Goal: Information Seeking & Learning: Learn about a topic

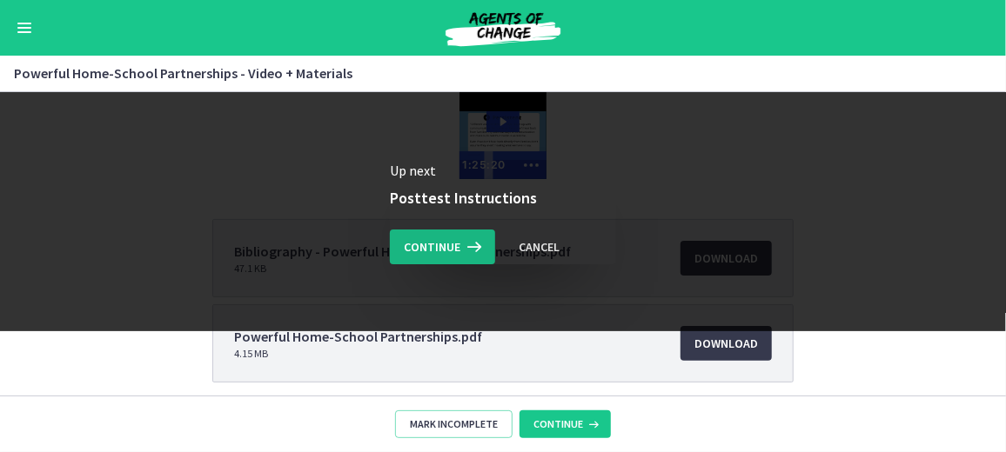
click at [447, 241] on span "Continue" at bounding box center [432, 247] width 57 height 21
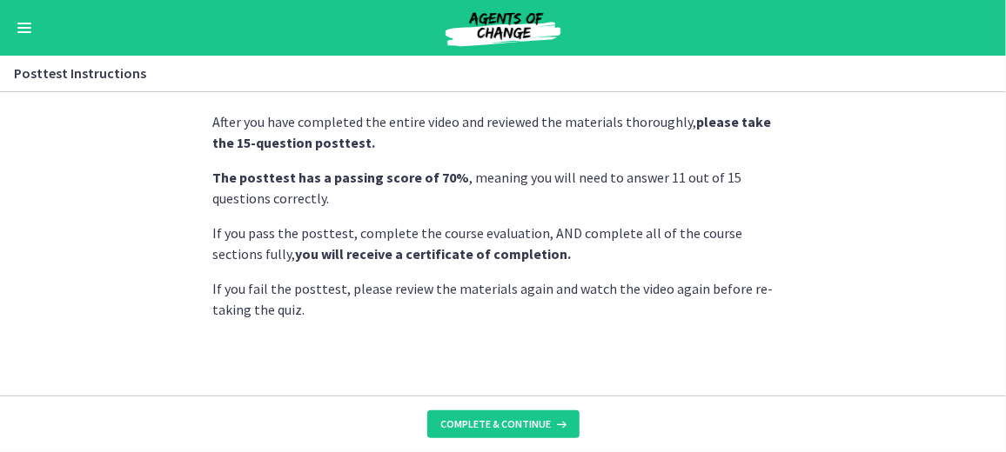
scroll to position [37, 0]
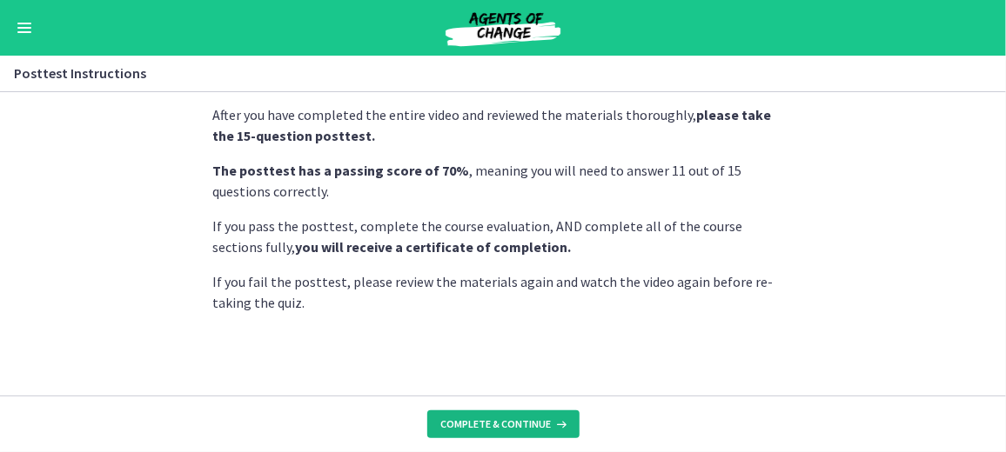
click at [497, 411] on button "Complete & continue" at bounding box center [503, 425] width 152 height 28
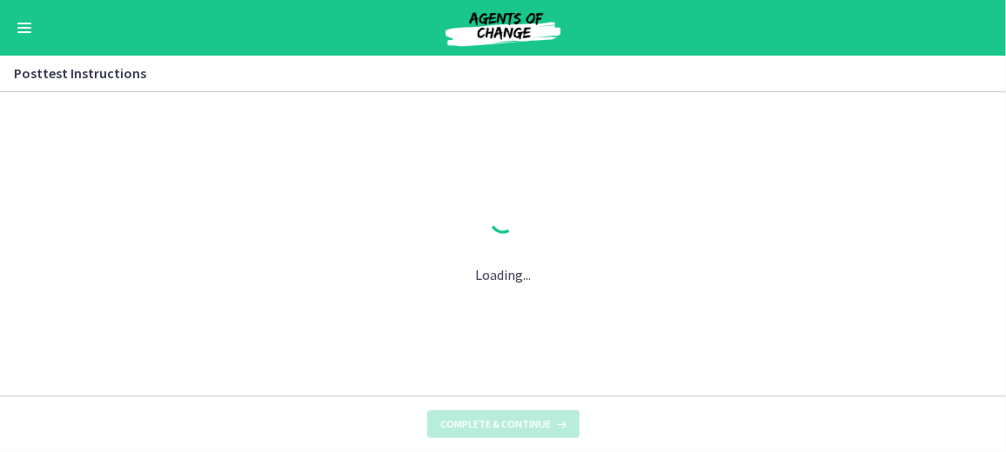
scroll to position [0, 0]
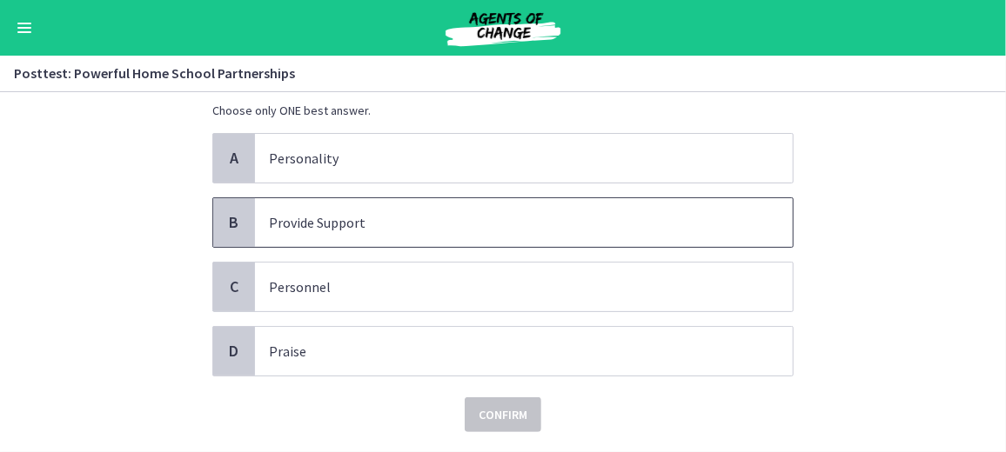
scroll to position [103, 0]
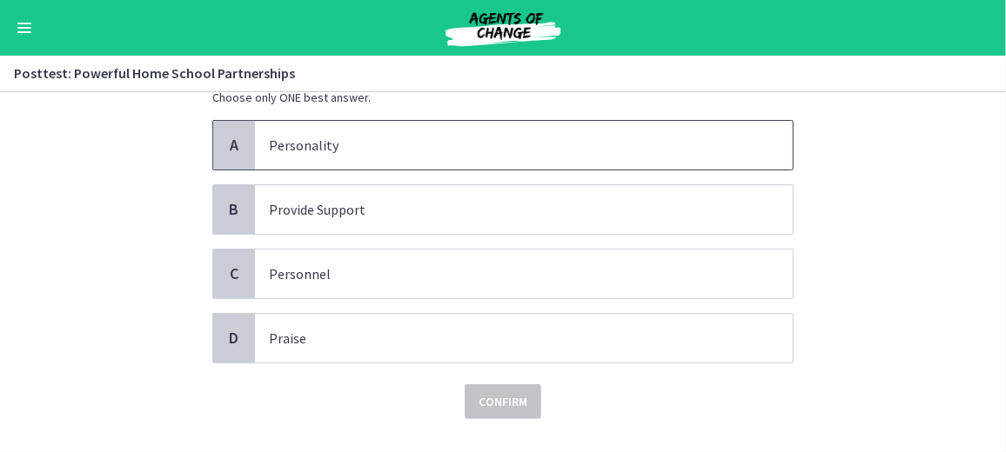
click at [277, 150] on p "Personality" at bounding box center [506, 145] width 475 height 21
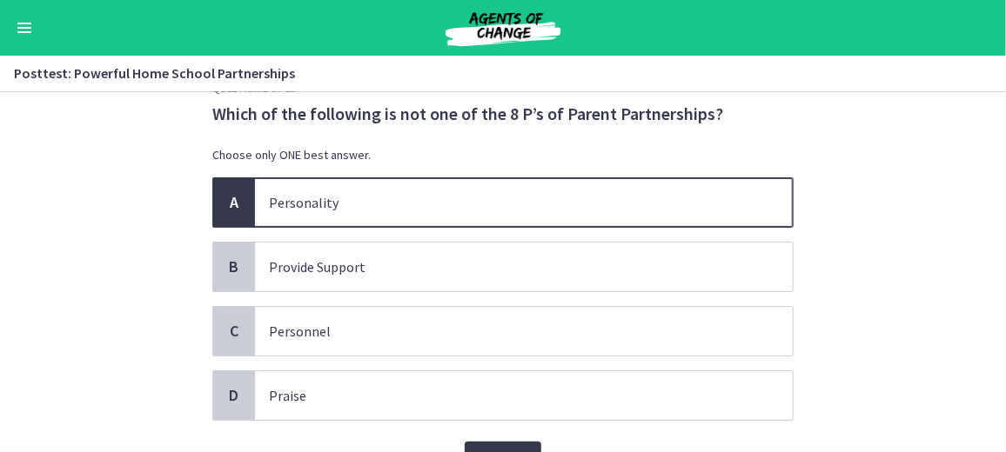
scroll to position [67, 0]
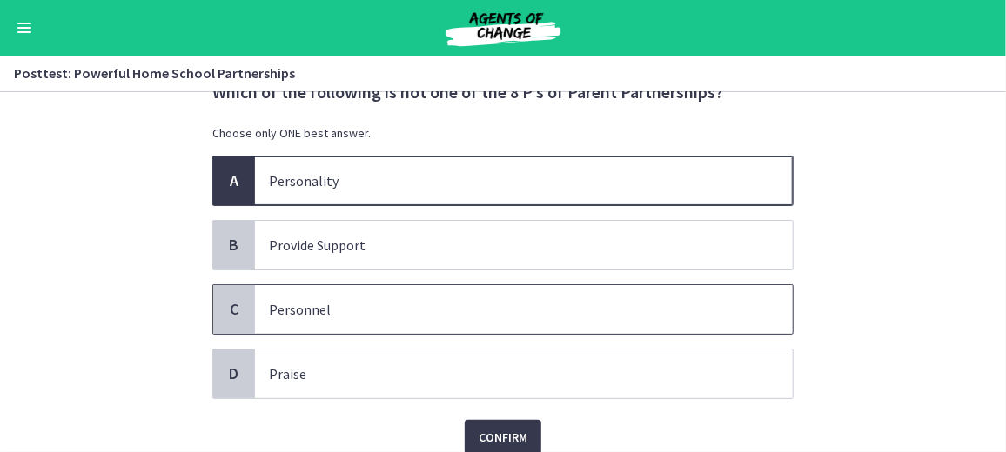
click at [302, 330] on span "Personnel" at bounding box center [524, 309] width 538 height 49
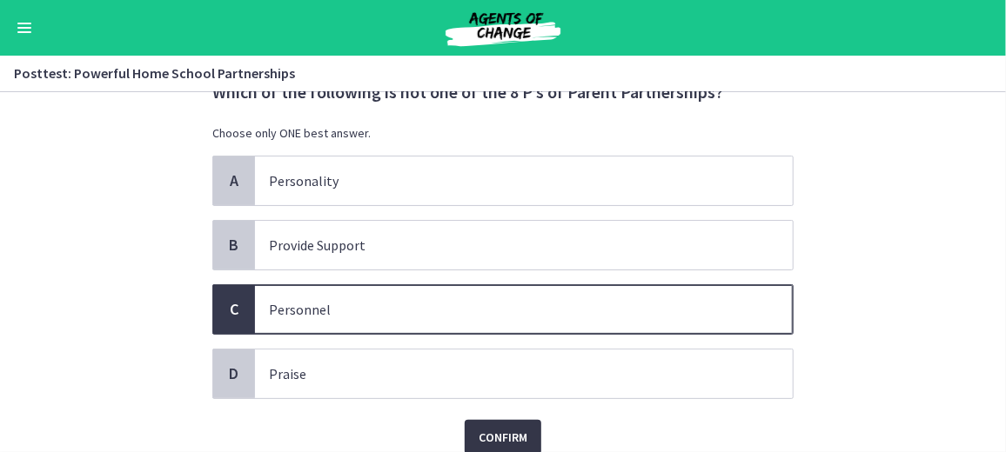
click at [481, 440] on span "Confirm" at bounding box center [503, 437] width 49 height 21
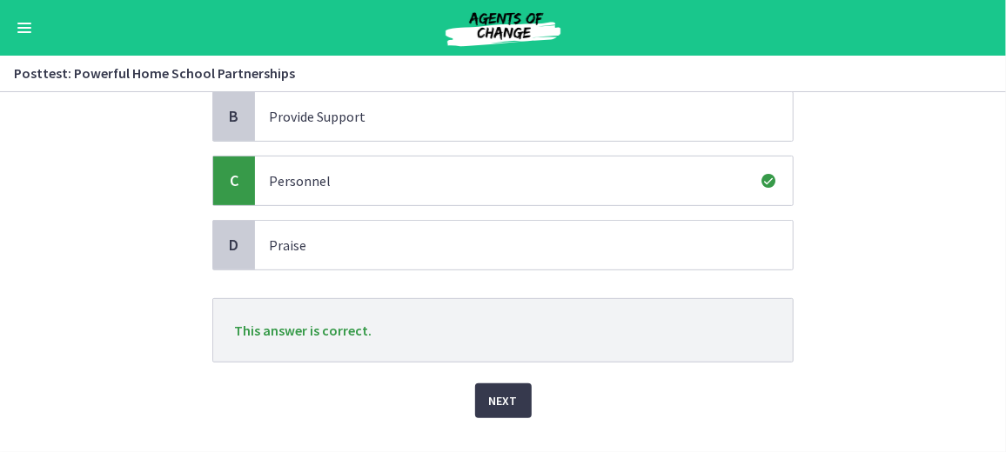
scroll to position [197, 0]
click at [481, 402] on button "Next" at bounding box center [503, 400] width 57 height 35
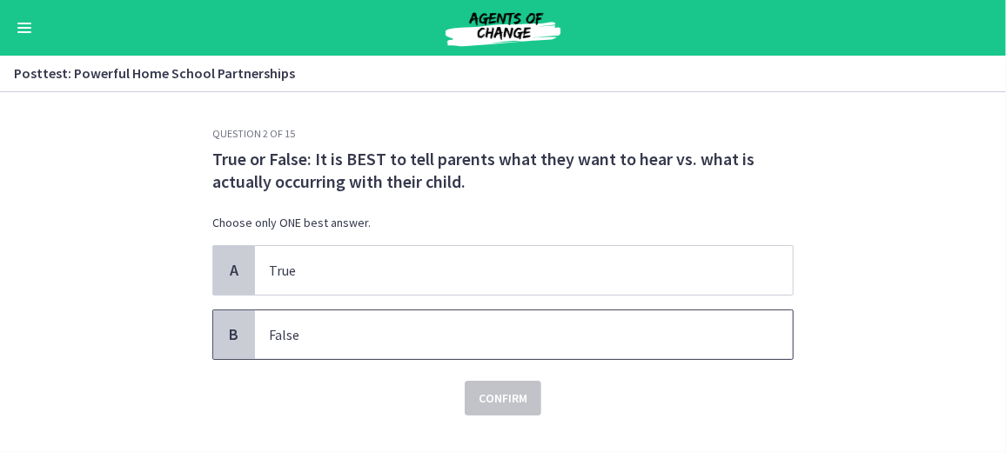
click at [265, 345] on span "False" at bounding box center [524, 335] width 538 height 49
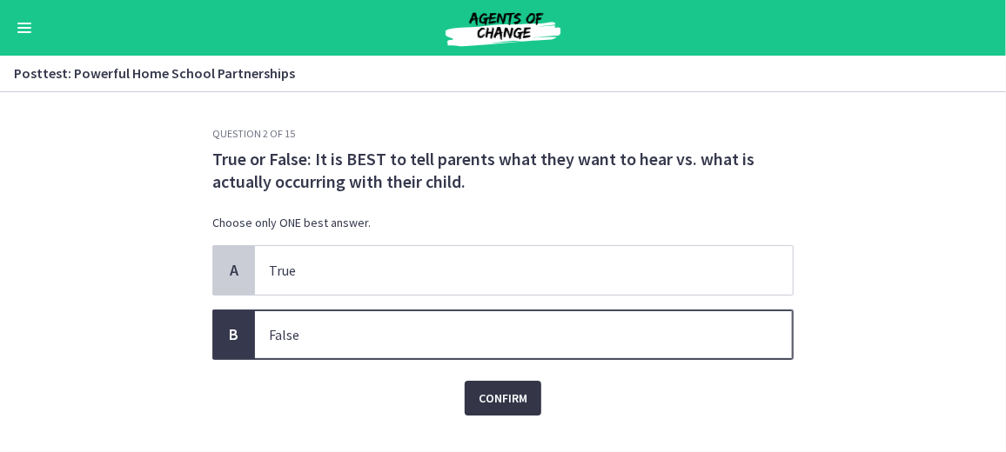
click at [479, 403] on span "Confirm" at bounding box center [503, 398] width 49 height 21
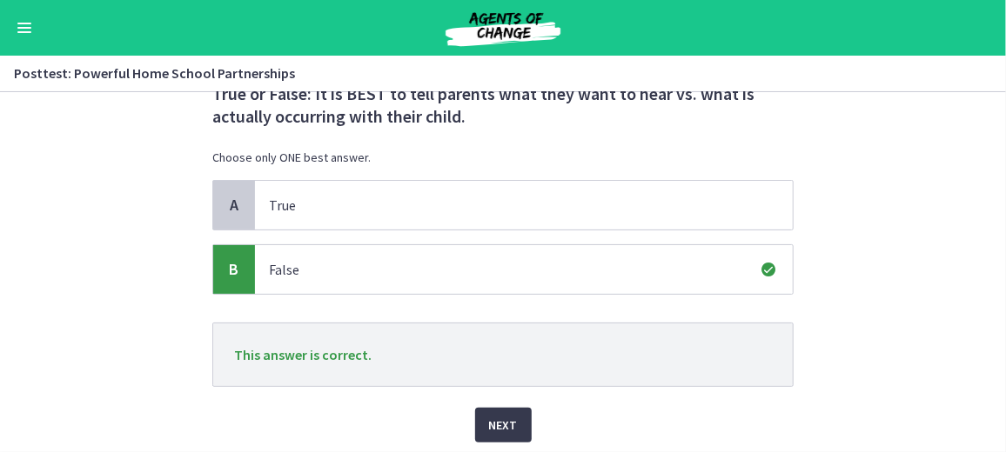
scroll to position [101, 0]
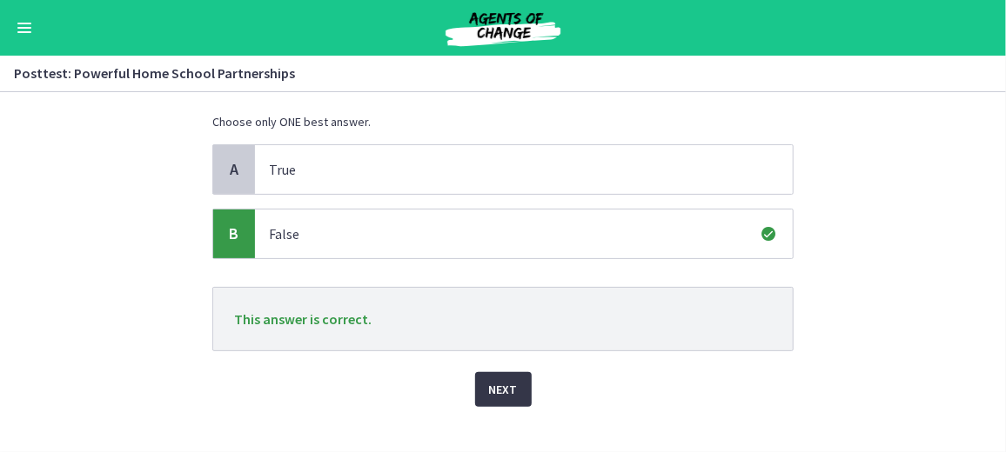
click at [508, 399] on button "Next" at bounding box center [503, 389] width 57 height 35
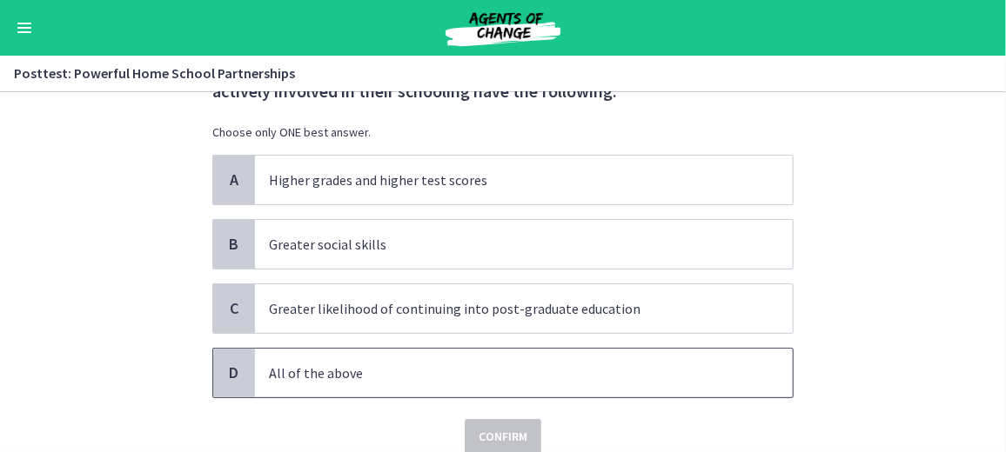
scroll to position [91, 0]
click at [366, 365] on p "All of the above" at bounding box center [506, 372] width 475 height 21
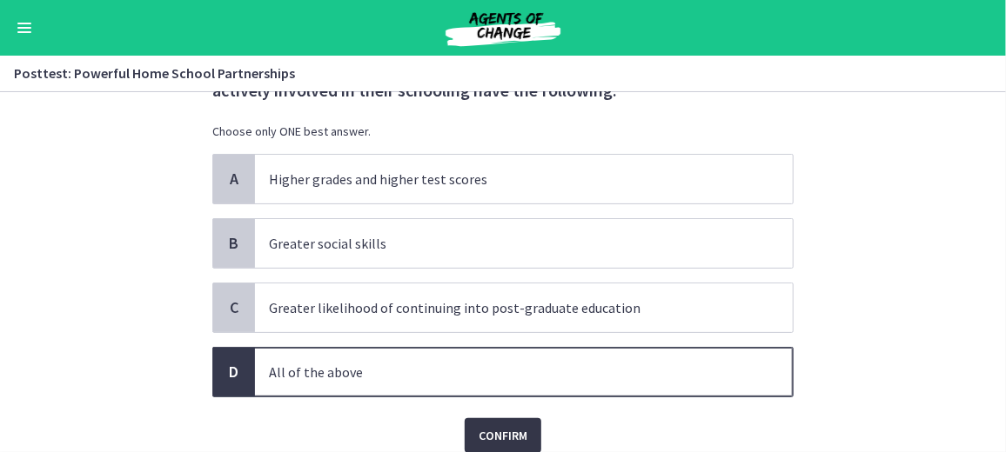
click at [499, 419] on button "Confirm" at bounding box center [503, 436] width 77 height 35
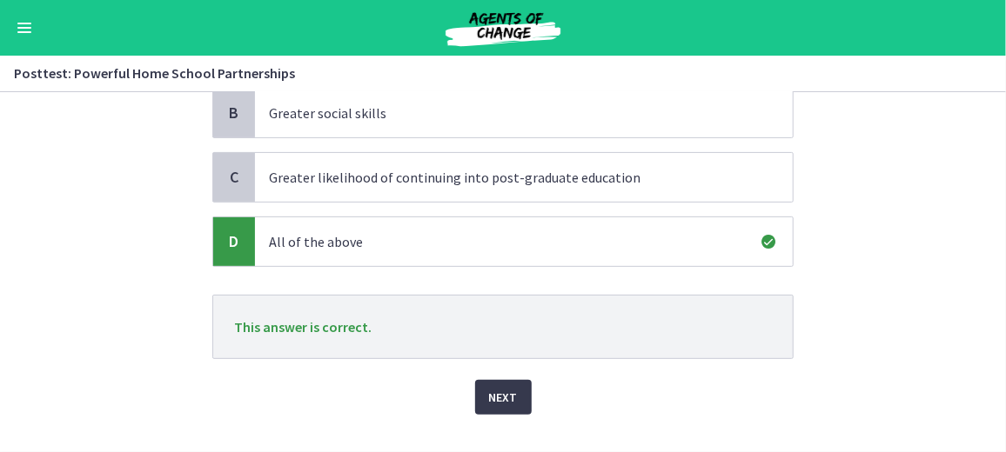
scroll to position [250, 0]
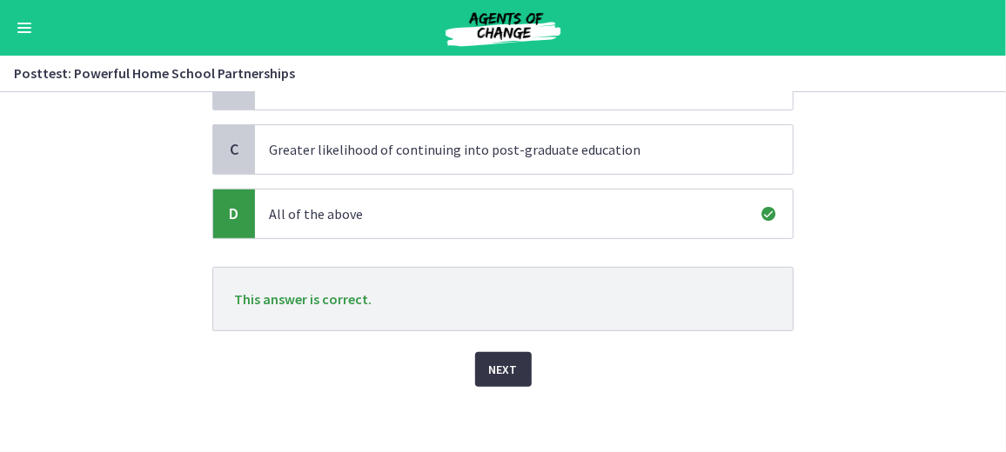
click at [497, 352] on button "Next" at bounding box center [503, 369] width 57 height 35
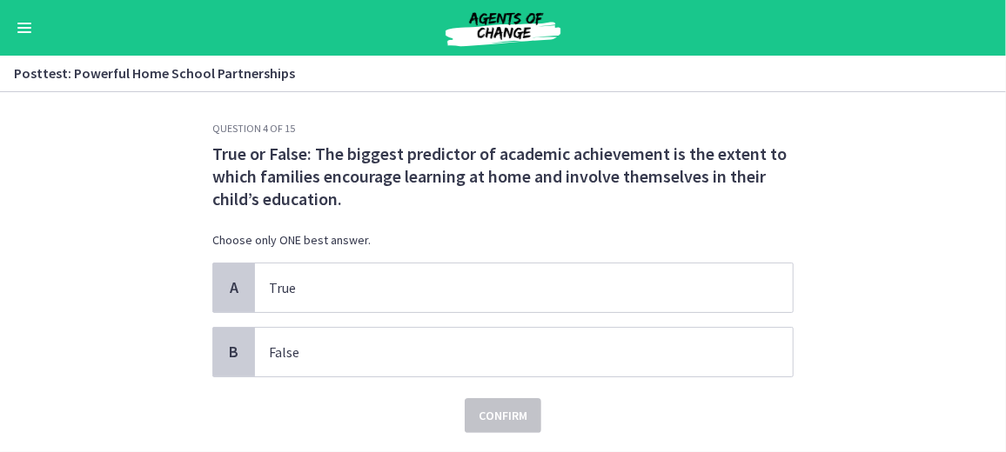
scroll to position [5, 0]
click at [396, 283] on p "True" at bounding box center [506, 288] width 475 height 21
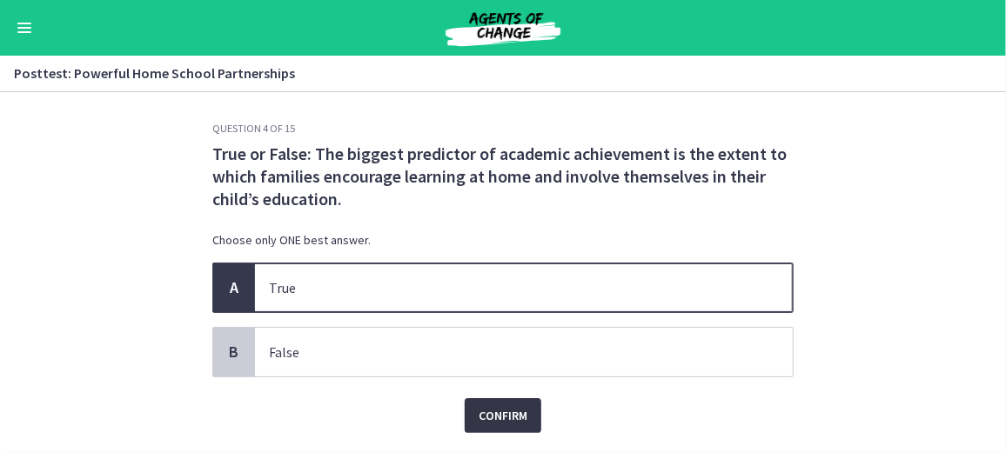
click at [481, 419] on span "Confirm" at bounding box center [503, 415] width 49 height 21
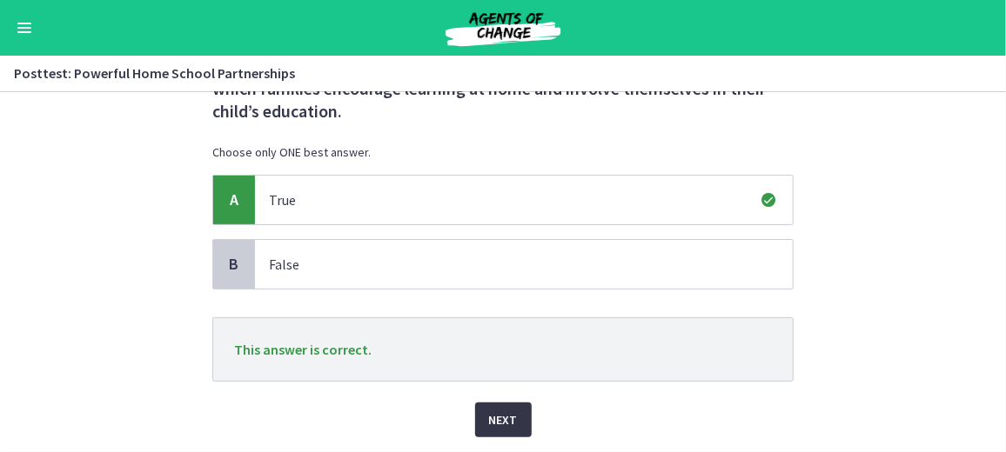
scroll to position [145, 0]
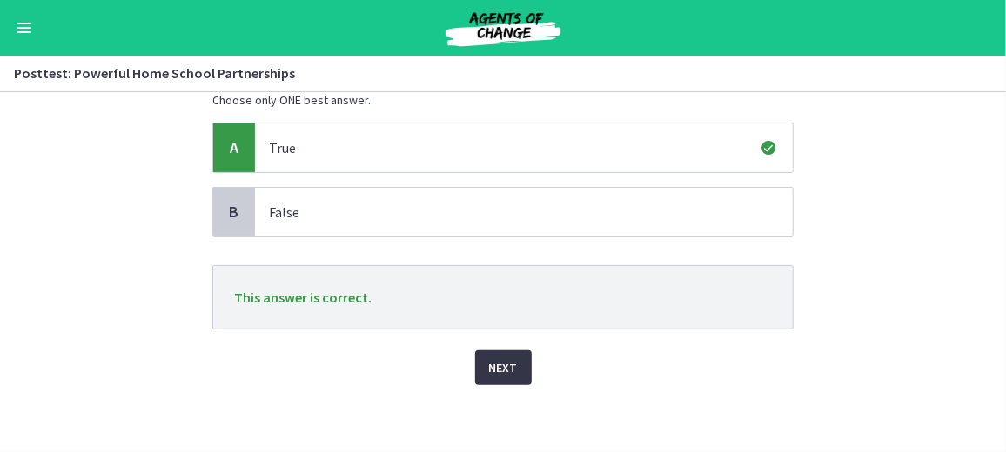
click at [484, 378] on button "Next" at bounding box center [503, 368] width 57 height 35
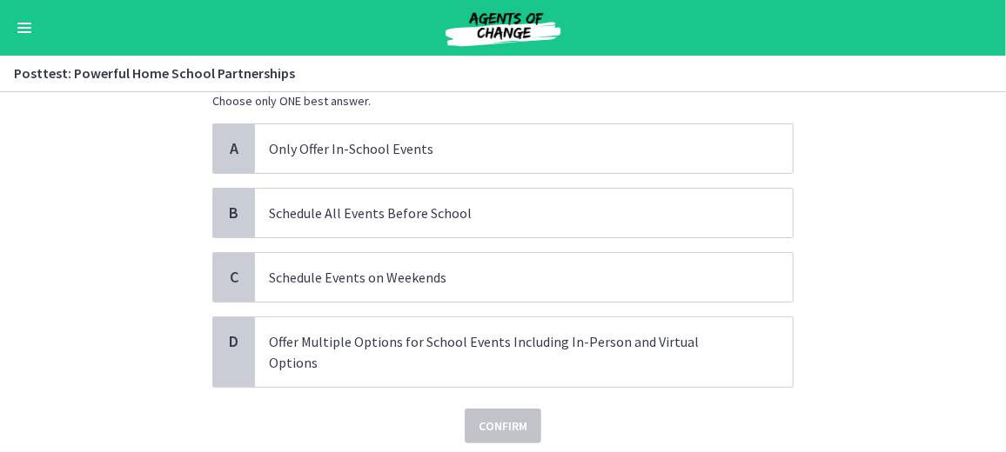
scroll to position [100, 0]
click at [469, 335] on p "Offer Multiple Options for School Events Including In-Person and Virtual Options" at bounding box center [506, 352] width 475 height 42
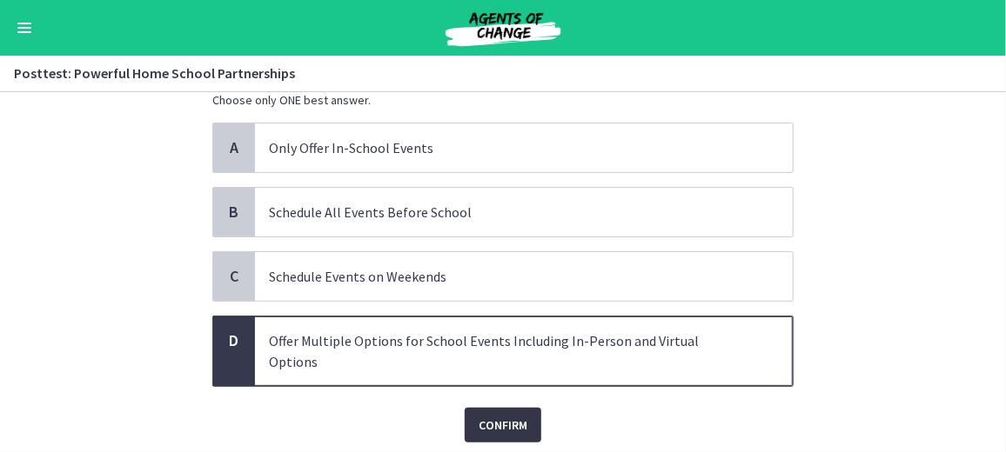
click at [493, 413] on button "Confirm" at bounding box center [503, 425] width 77 height 35
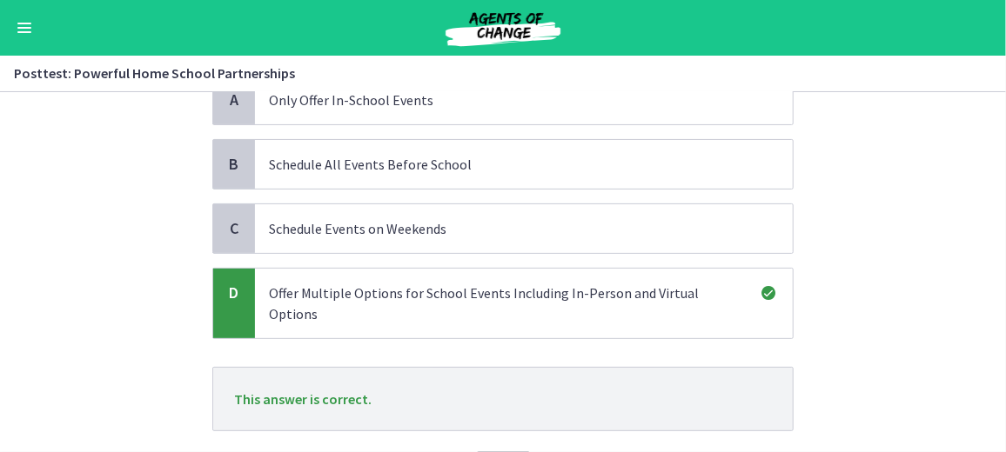
scroll to position [227, 0]
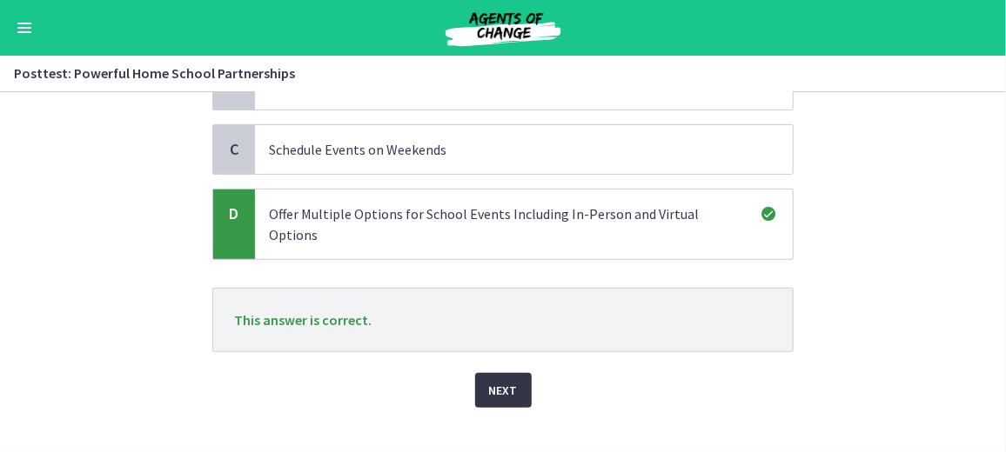
click at [489, 380] on span "Next" at bounding box center [503, 390] width 29 height 21
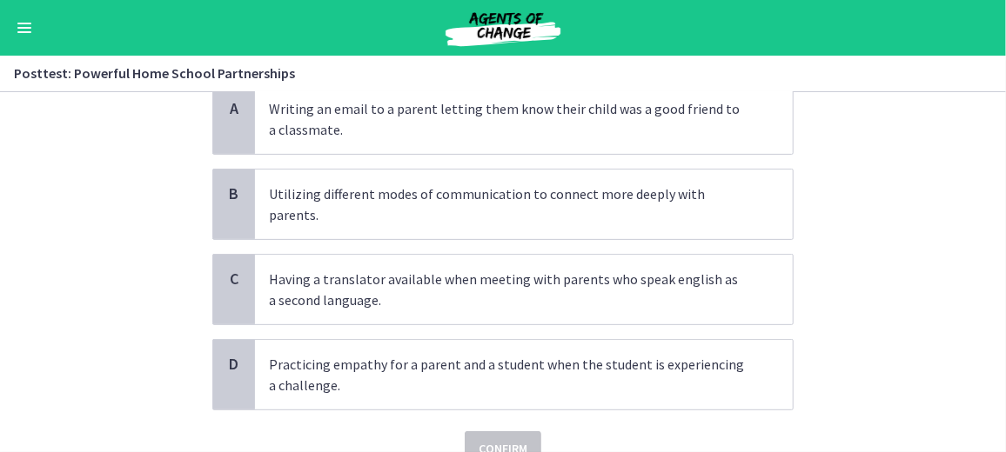
scroll to position [164, 0]
click at [357, 150] on span "Writing an email to a parent letting them know their child was a good friend to…" at bounding box center [524, 118] width 538 height 70
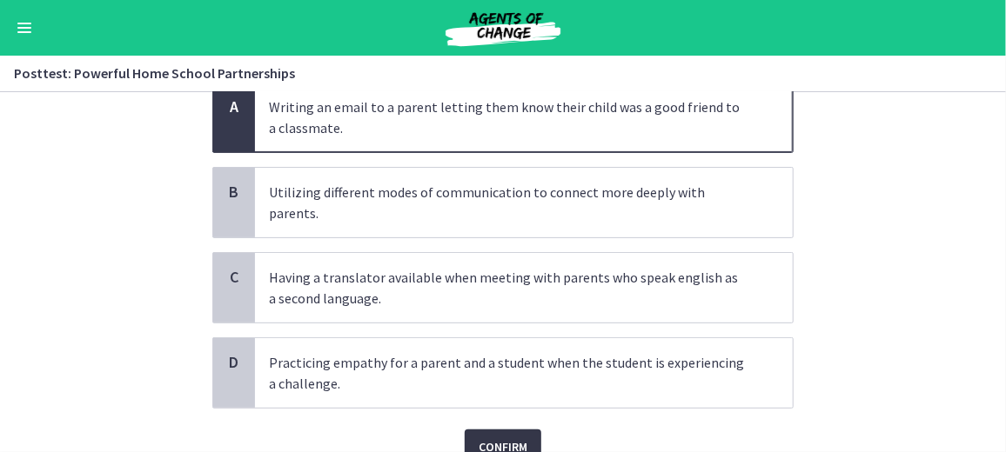
click at [467, 430] on button "Confirm" at bounding box center [503, 447] width 77 height 35
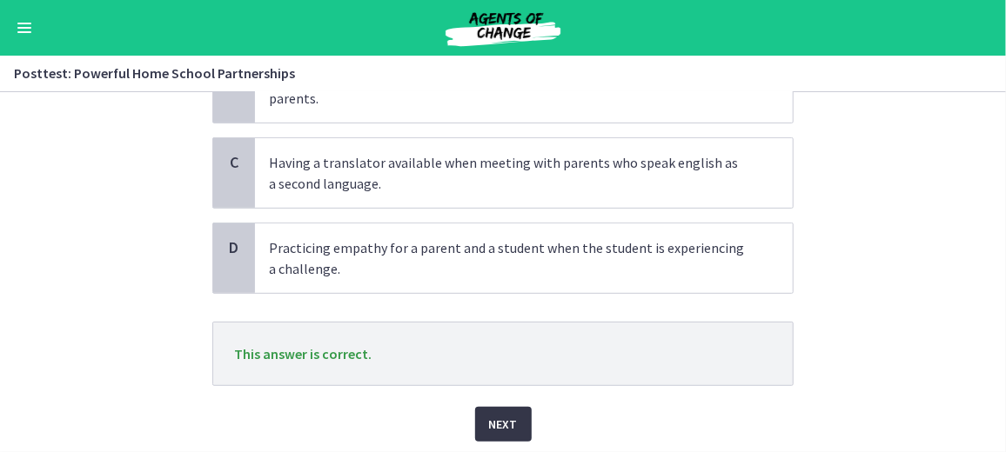
scroll to position [309, 0]
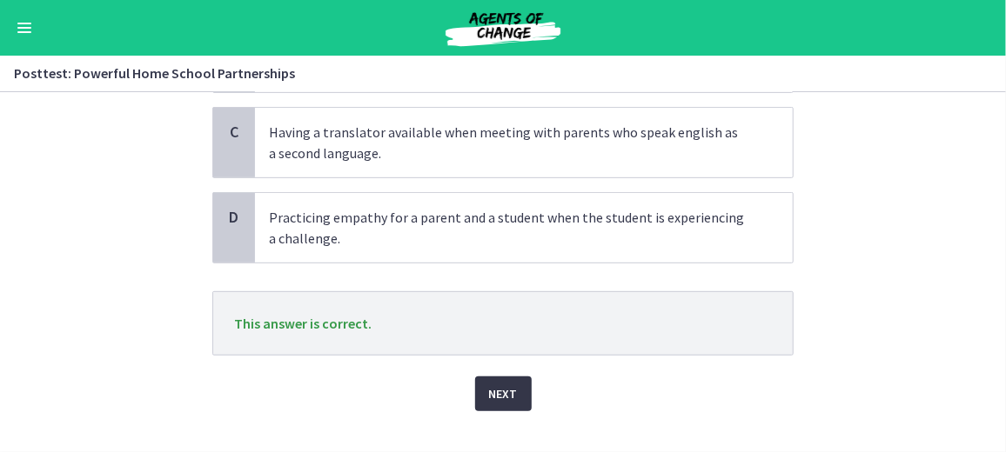
click at [492, 384] on span "Next" at bounding box center [503, 394] width 29 height 21
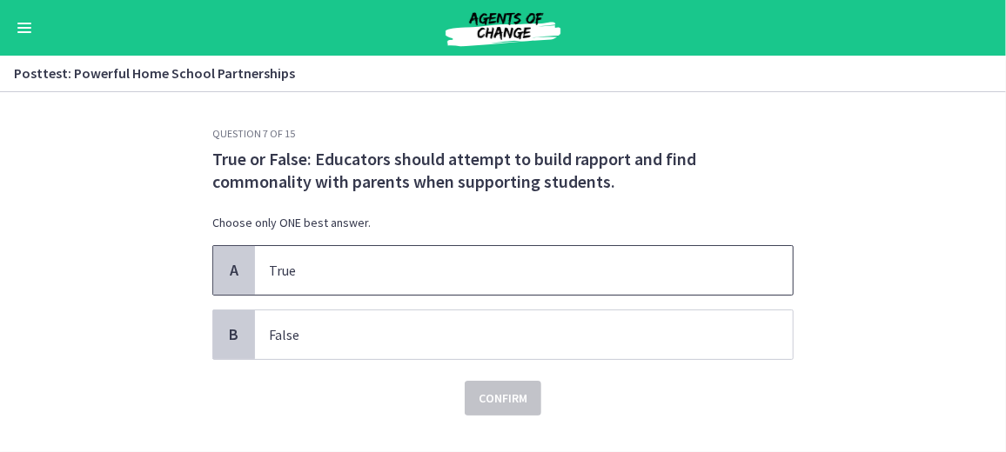
click at [471, 282] on span "True" at bounding box center [524, 270] width 538 height 49
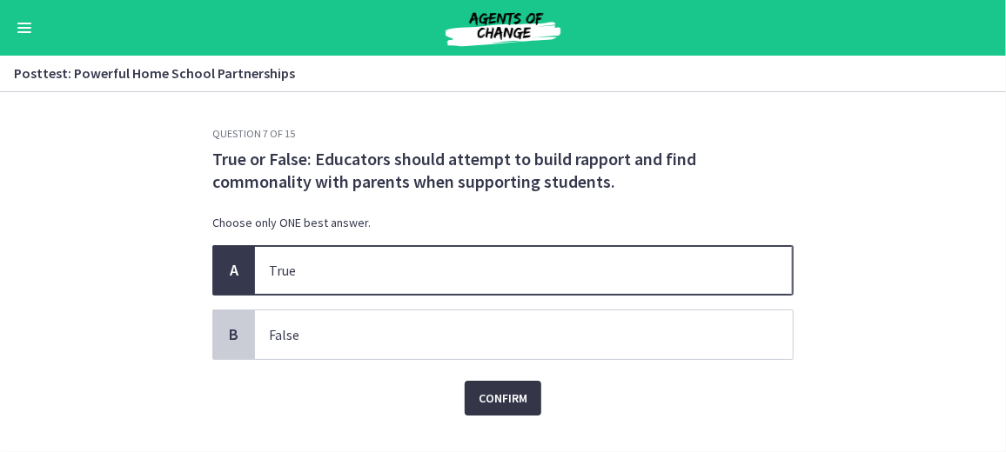
click at [501, 397] on span "Confirm" at bounding box center [503, 398] width 49 height 21
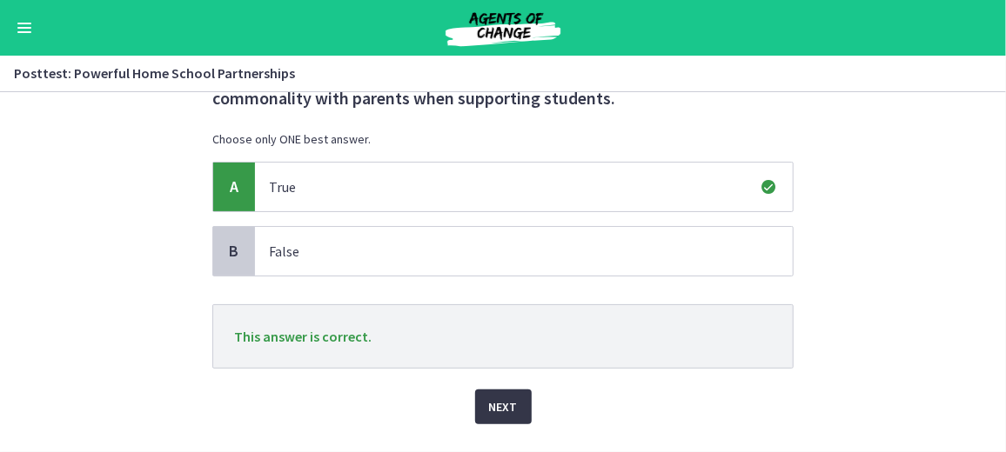
scroll to position [123, 0]
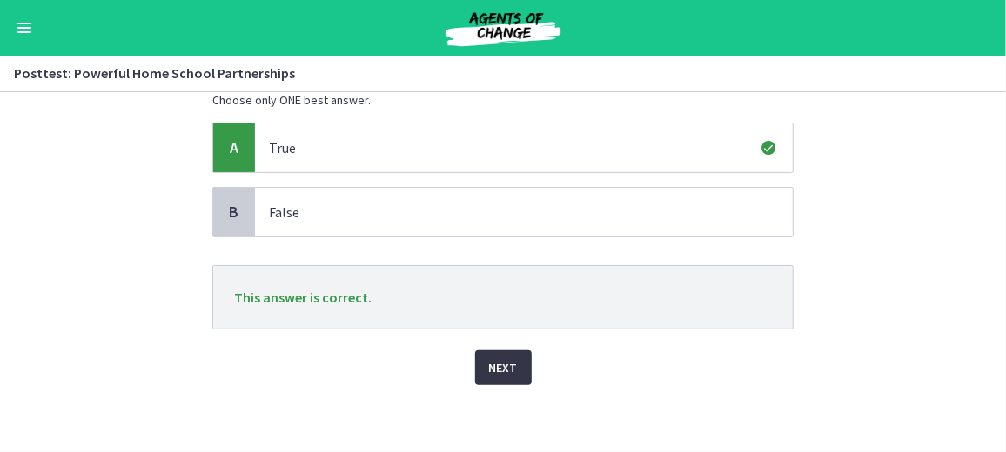
click at [499, 378] on button "Next" at bounding box center [503, 368] width 57 height 35
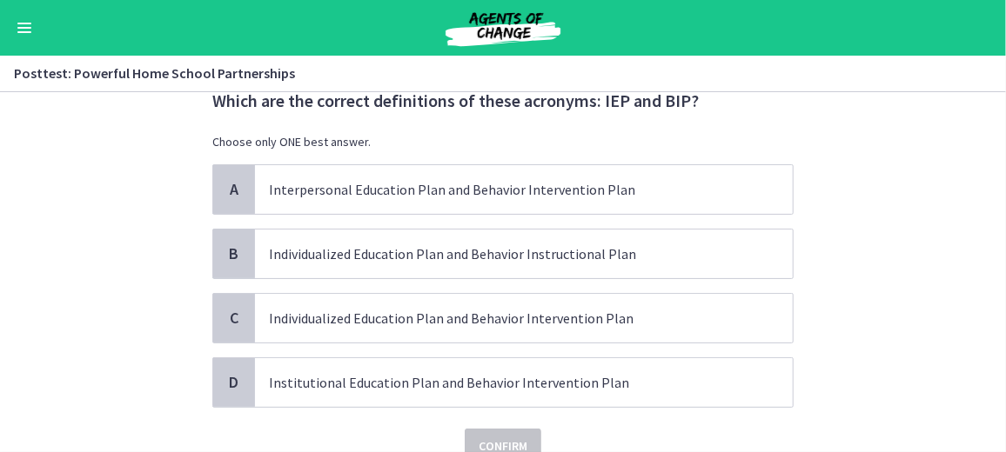
scroll to position [59, 0]
click at [464, 338] on span "Individualized Education Plan and Behavior Intervention Plan" at bounding box center [524, 317] width 538 height 49
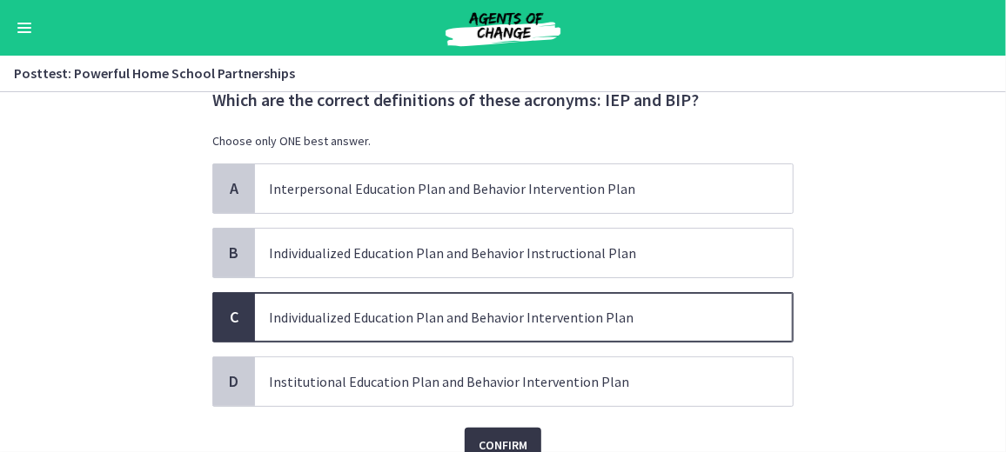
click at [500, 430] on button "Confirm" at bounding box center [503, 445] width 77 height 35
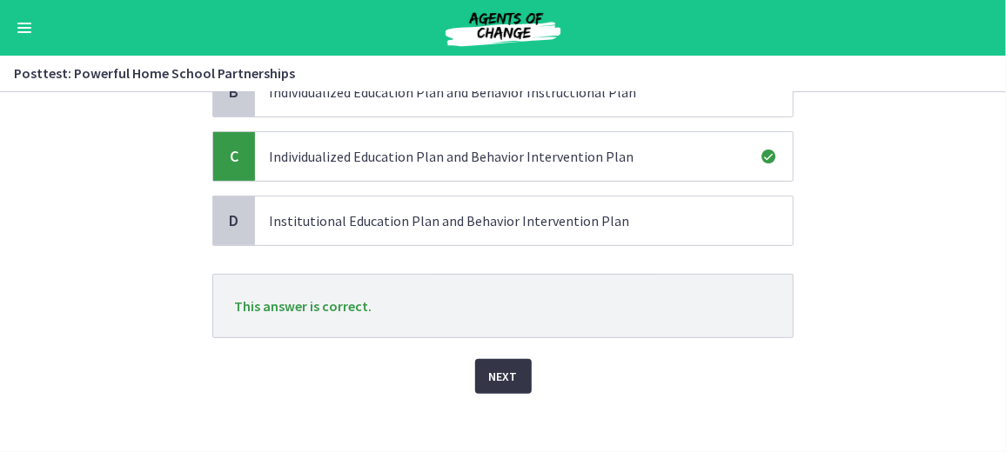
scroll to position [227, 0]
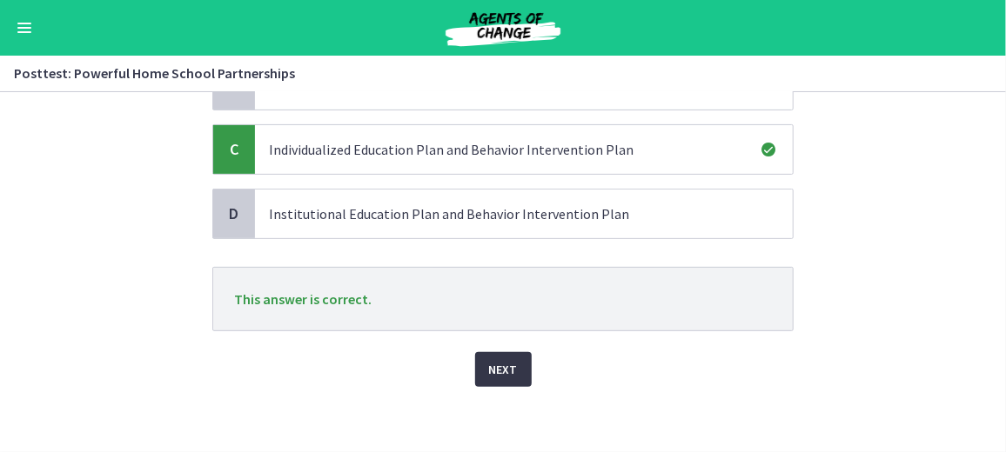
click at [492, 379] on button "Next" at bounding box center [503, 369] width 57 height 35
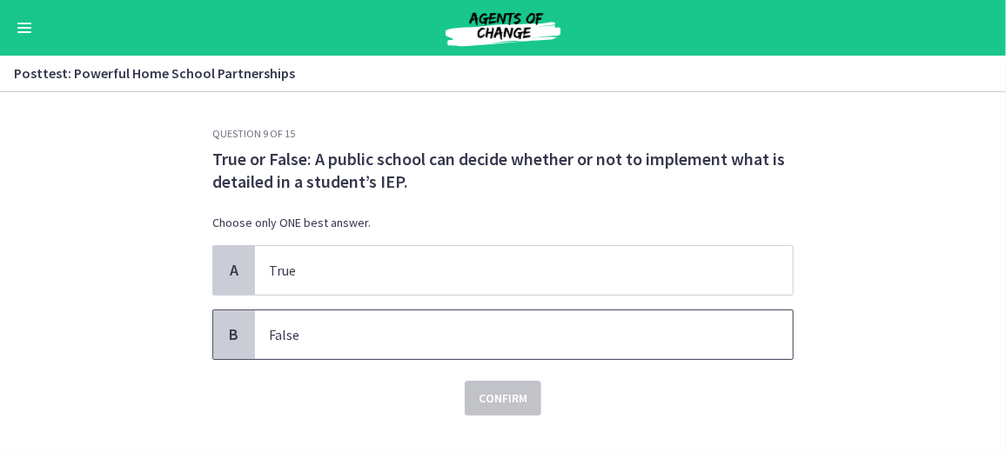
click at [294, 329] on p "False" at bounding box center [506, 335] width 475 height 21
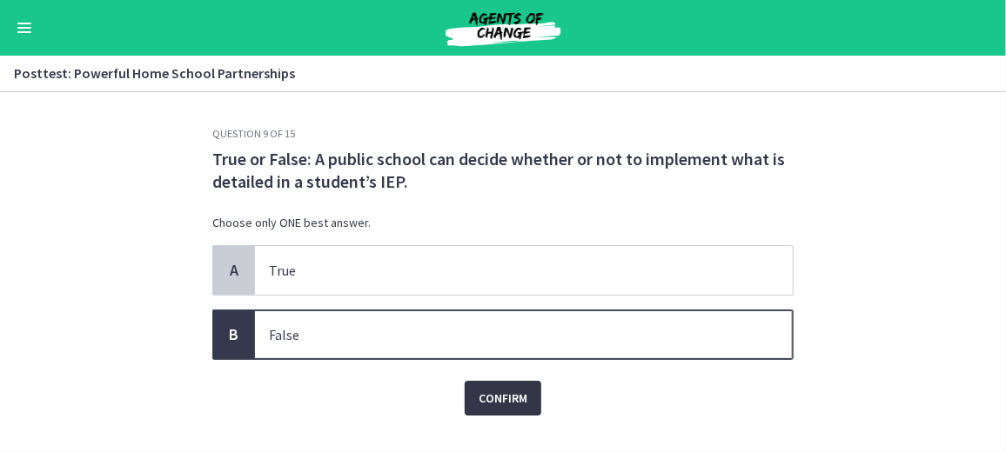
click at [497, 409] on button "Confirm" at bounding box center [503, 398] width 77 height 35
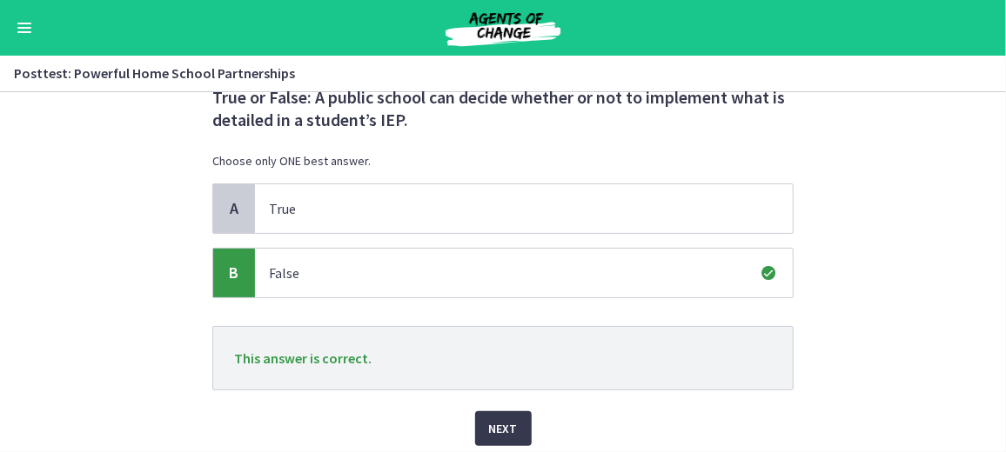
scroll to position [123, 0]
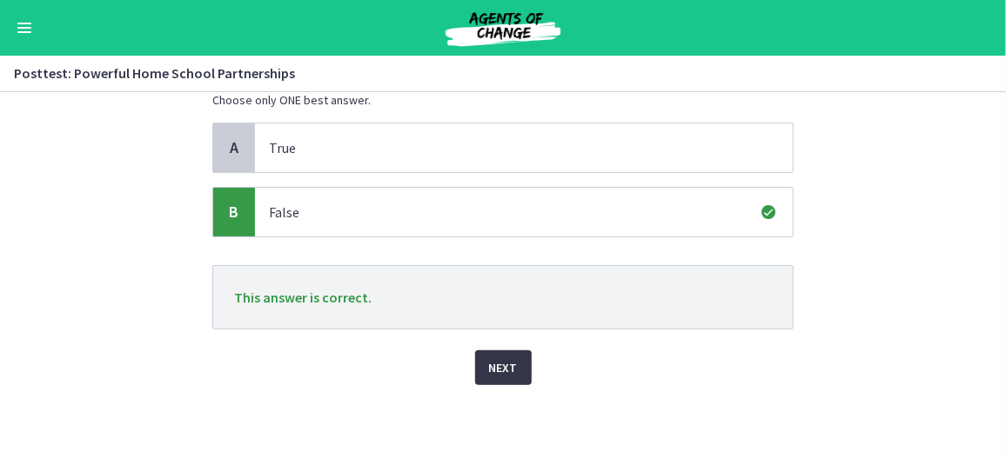
click at [491, 371] on span "Next" at bounding box center [503, 368] width 29 height 21
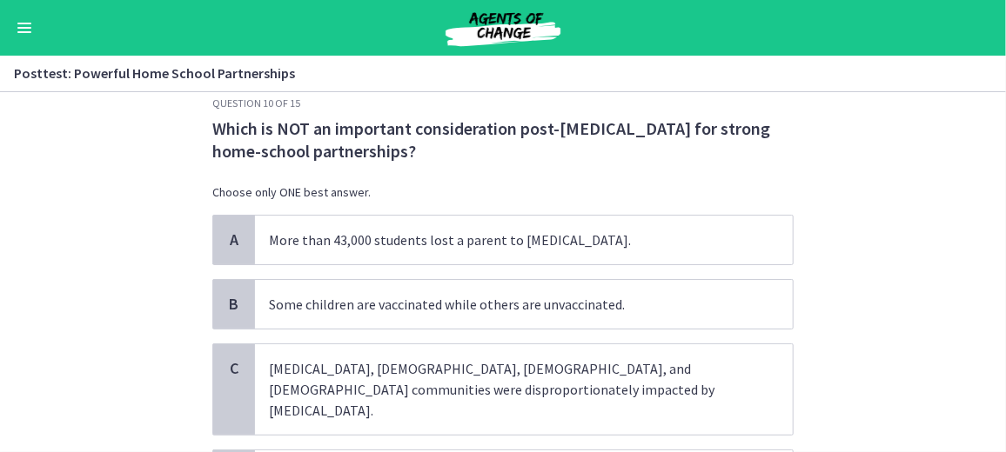
scroll to position [0, 0]
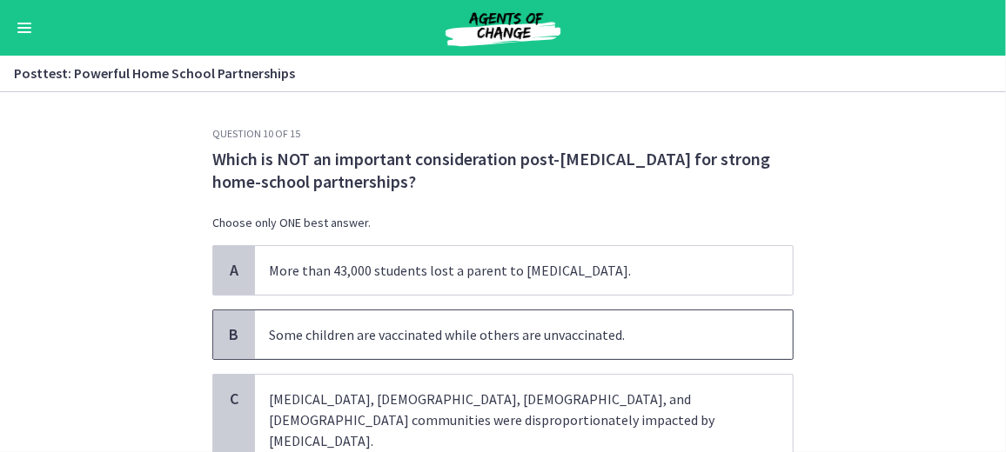
click at [484, 354] on span "Some children are vaccinated while others are unvaccinated." at bounding box center [524, 335] width 538 height 49
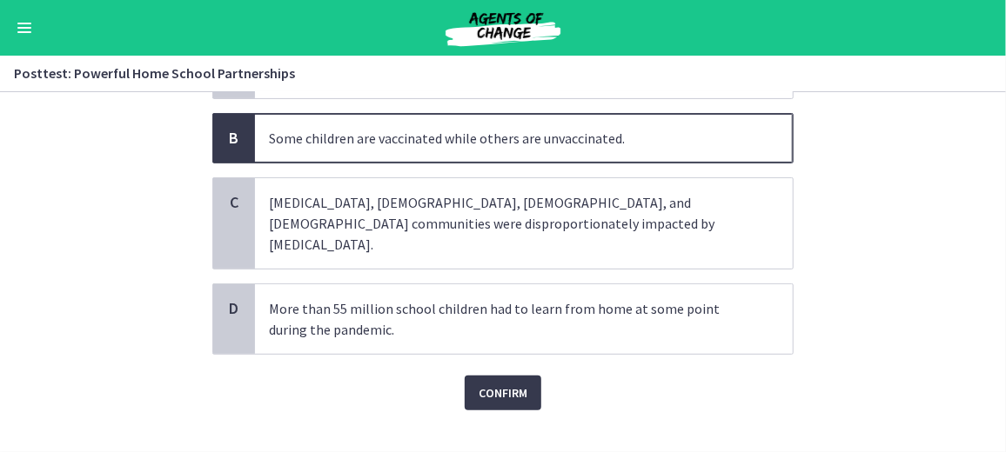
scroll to position [200, 0]
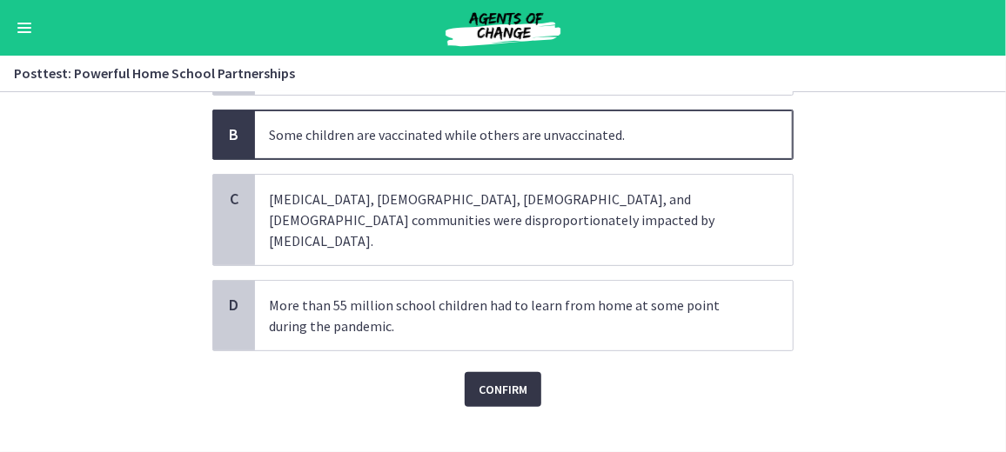
click at [488, 379] on span "Confirm" at bounding box center [503, 389] width 49 height 21
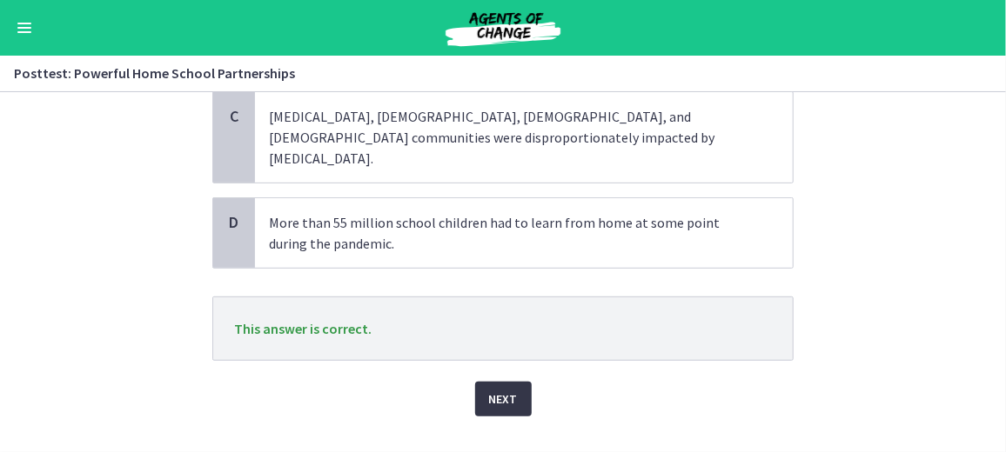
scroll to position [291, 0]
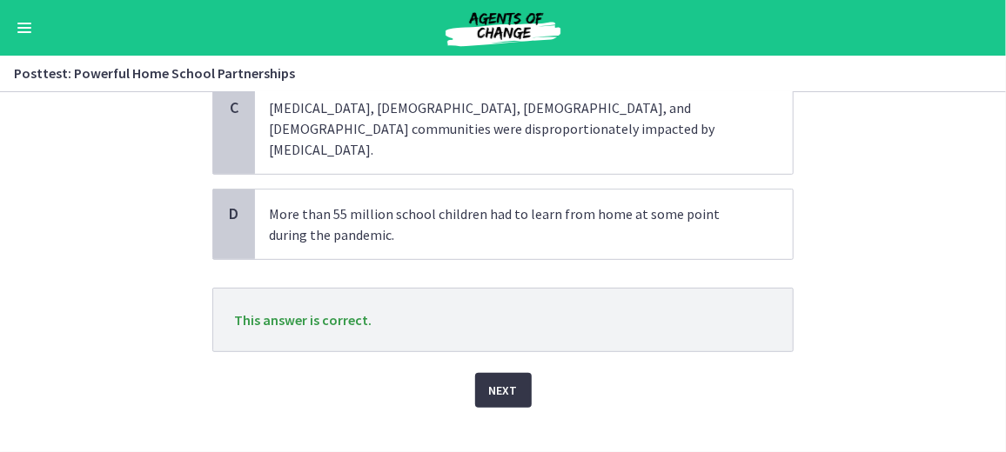
click at [489, 380] on span "Next" at bounding box center [503, 390] width 29 height 21
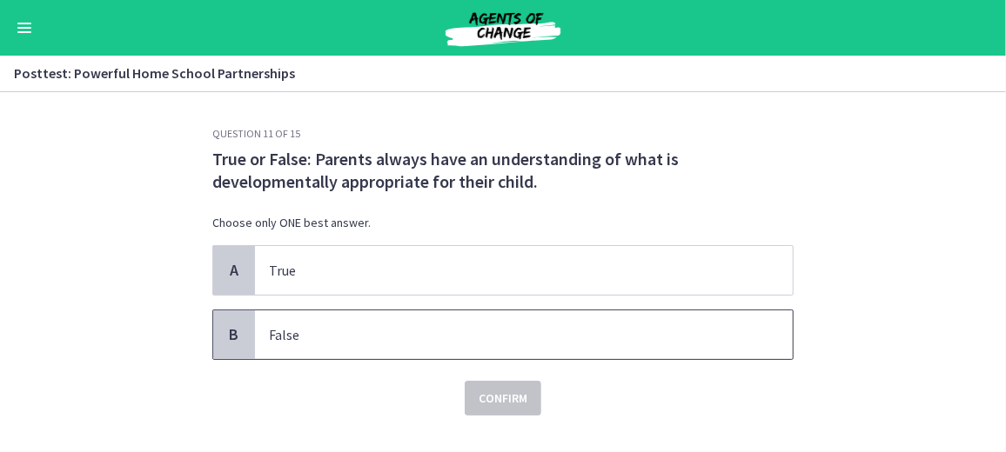
click at [272, 344] on p "False" at bounding box center [506, 335] width 475 height 21
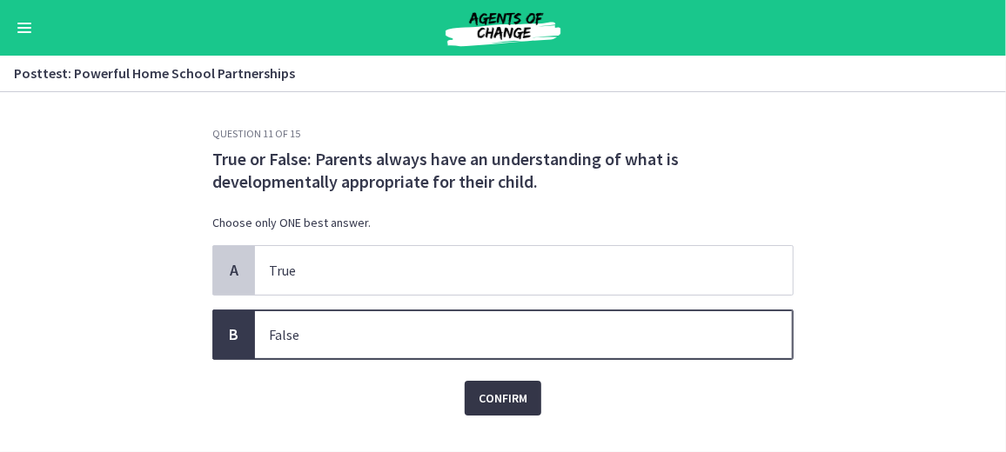
click at [496, 404] on span "Confirm" at bounding box center [503, 398] width 49 height 21
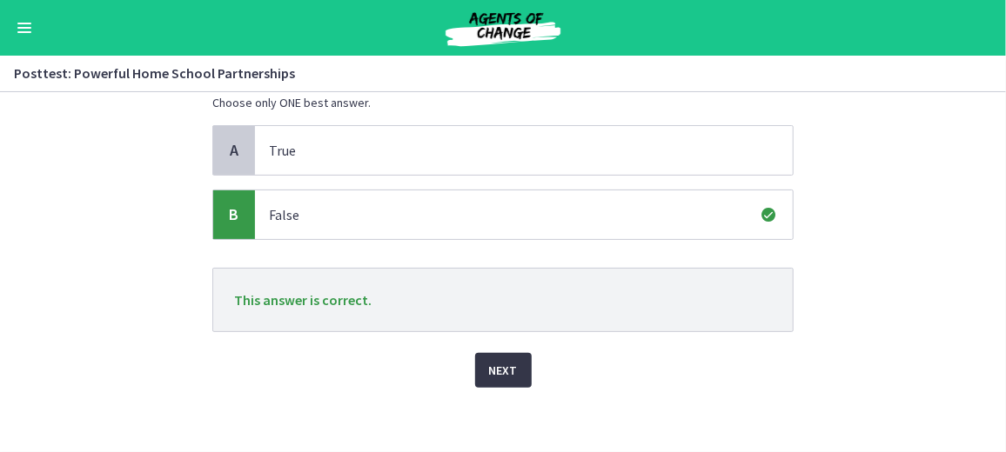
scroll to position [123, 0]
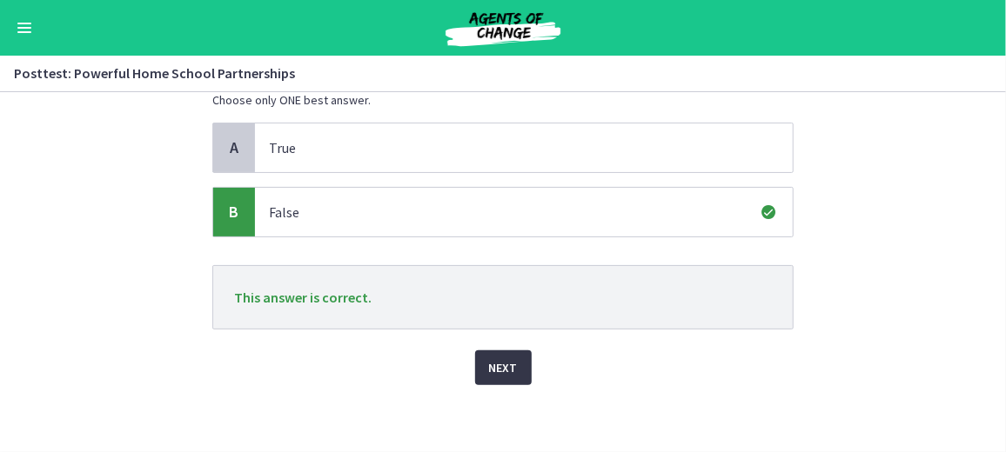
click at [489, 358] on span "Next" at bounding box center [503, 368] width 29 height 21
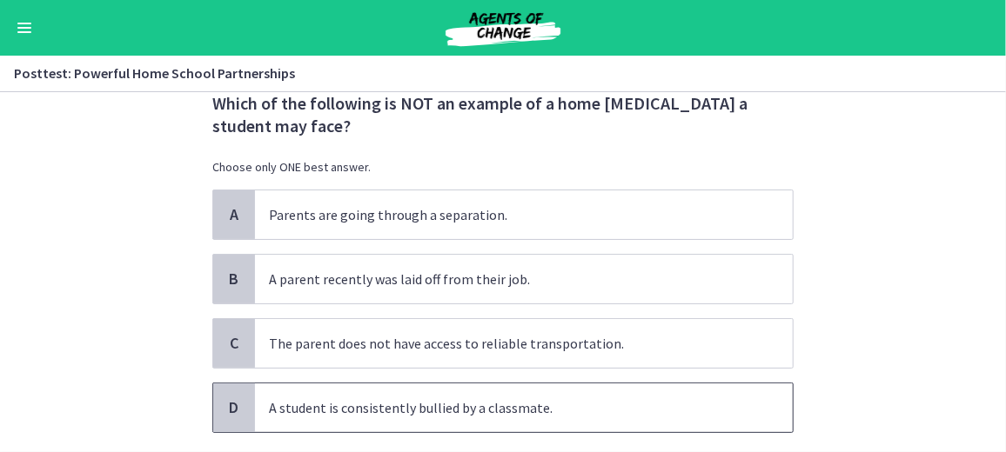
scroll to position [75, 0]
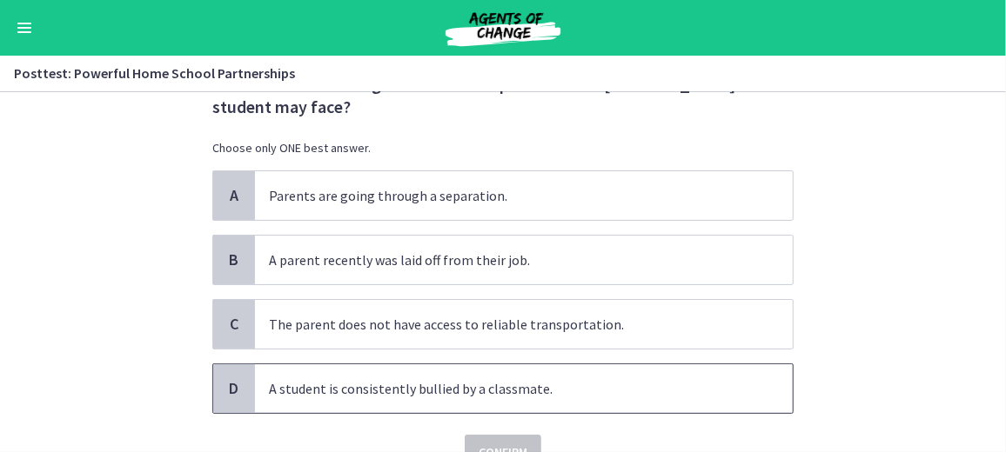
click at [488, 373] on span "A student is consistently bullied by a classmate." at bounding box center [524, 389] width 538 height 49
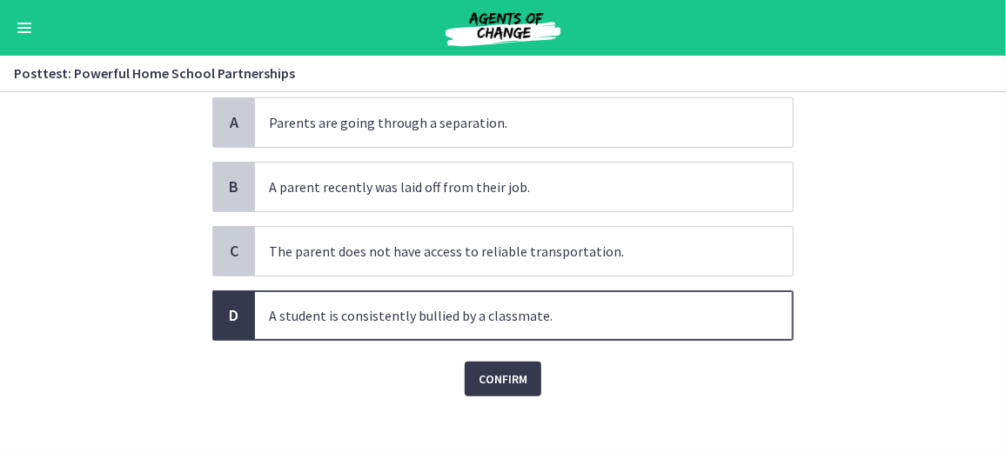
scroll to position [152, 0]
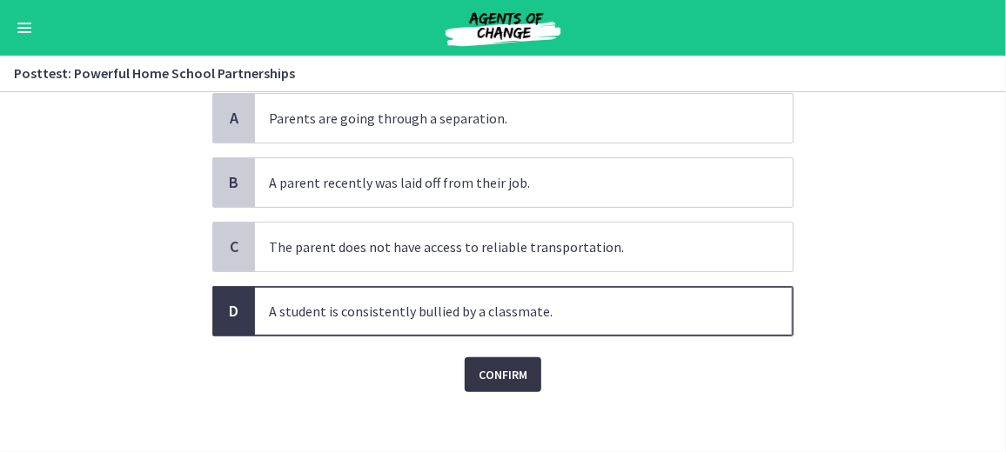
click at [489, 378] on span "Confirm" at bounding box center [503, 375] width 49 height 21
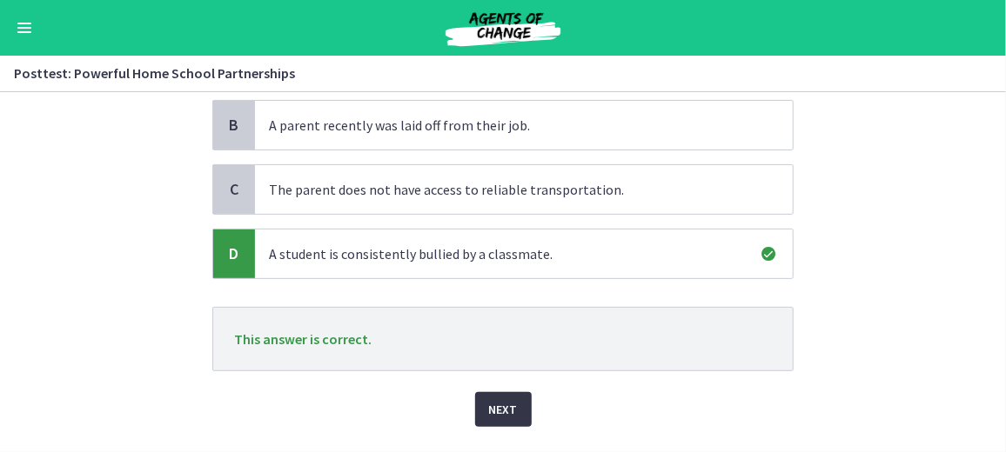
scroll to position [250, 0]
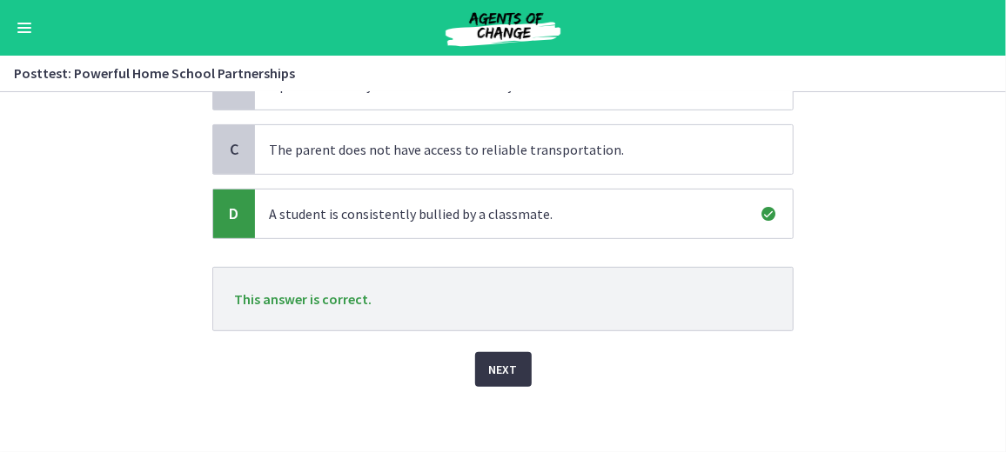
click at [489, 378] on button "Next" at bounding box center [503, 369] width 57 height 35
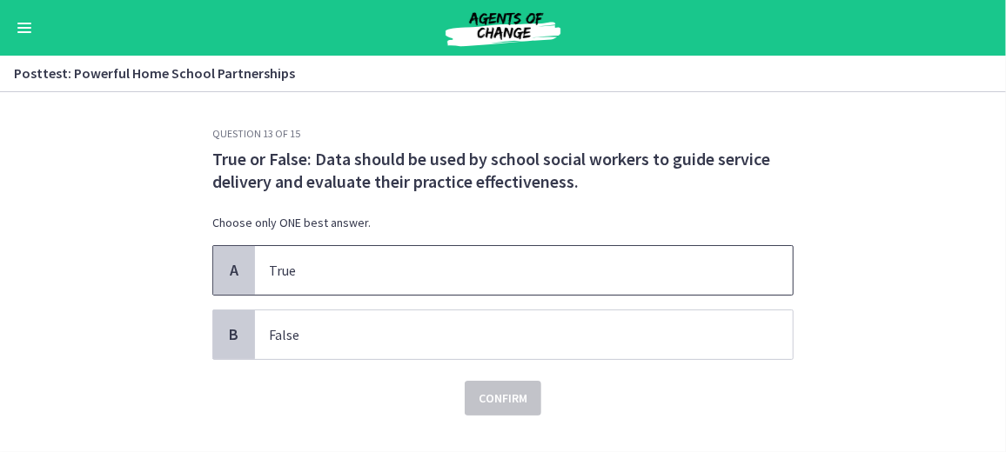
click at [364, 276] on p "True" at bounding box center [506, 270] width 475 height 21
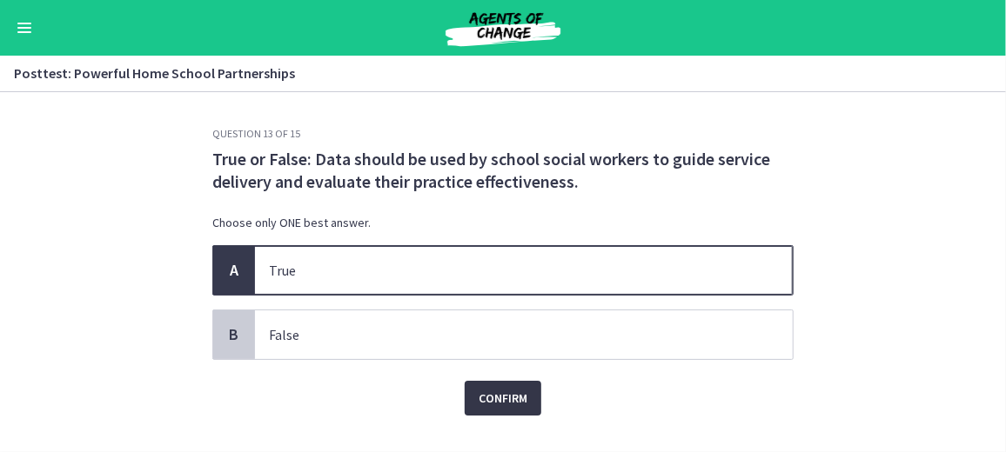
click at [512, 393] on span "Confirm" at bounding box center [503, 398] width 49 height 21
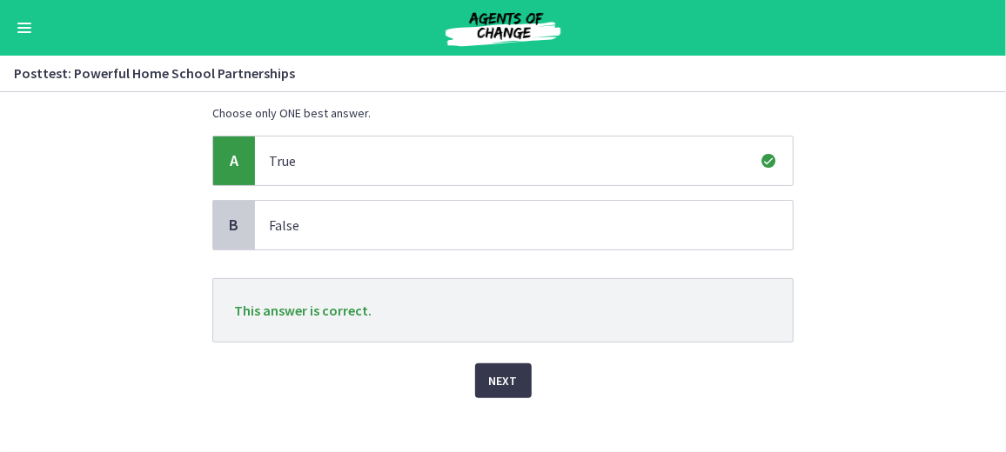
scroll to position [123, 0]
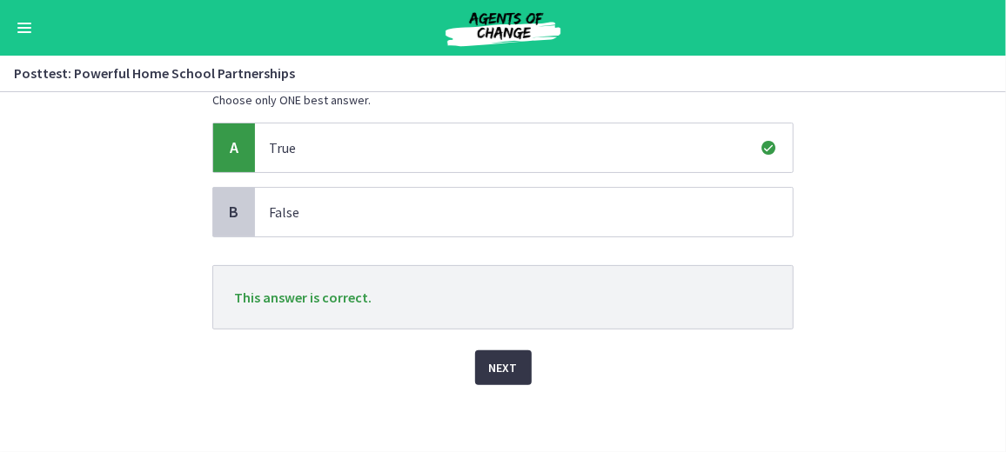
click at [503, 363] on span "Next" at bounding box center [503, 368] width 29 height 21
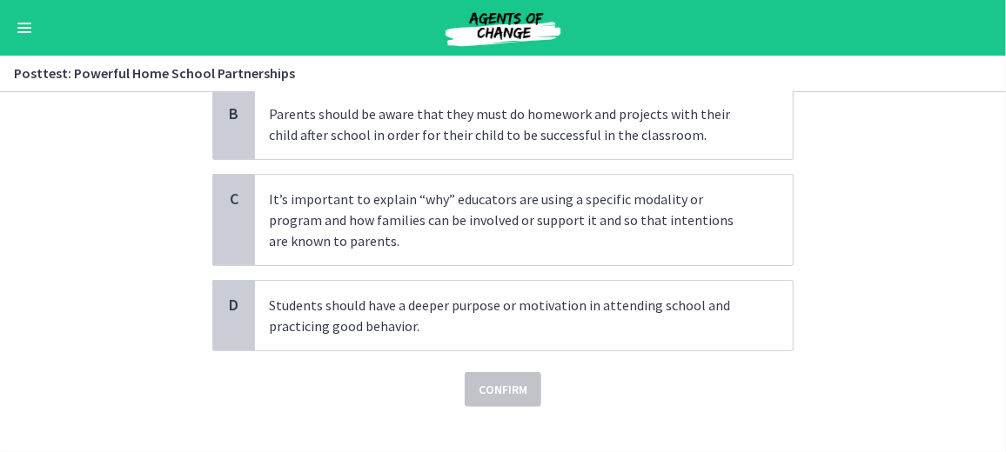
scroll to position [242, 0]
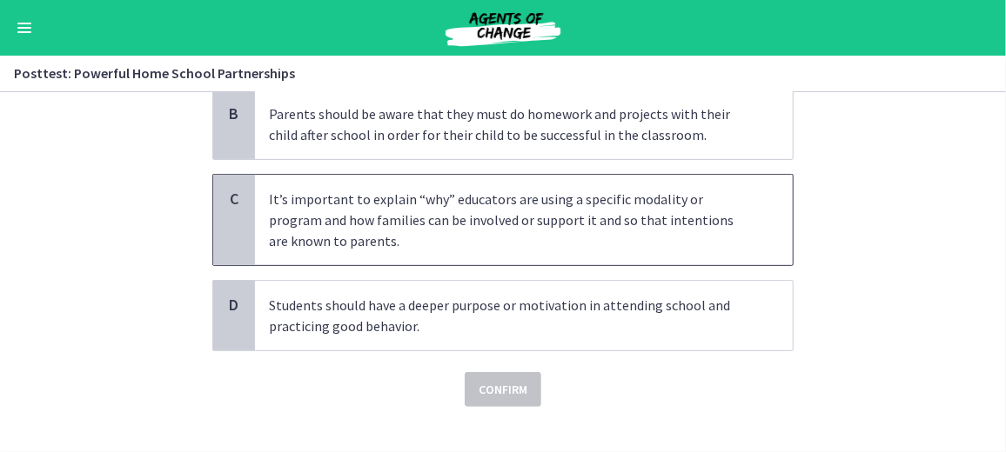
click at [392, 189] on p "It’s important to explain “why” educators are using a specific modality or prog…" at bounding box center [506, 220] width 475 height 63
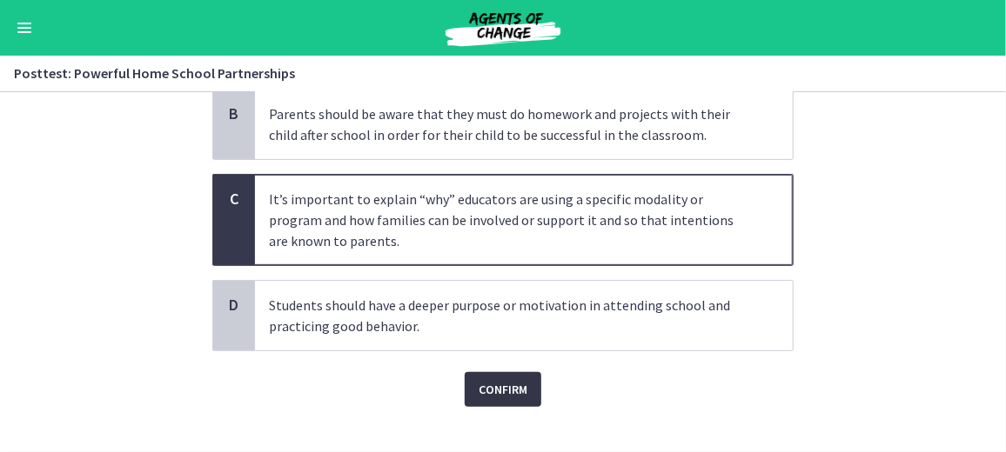
click at [496, 379] on span "Confirm" at bounding box center [503, 389] width 49 height 21
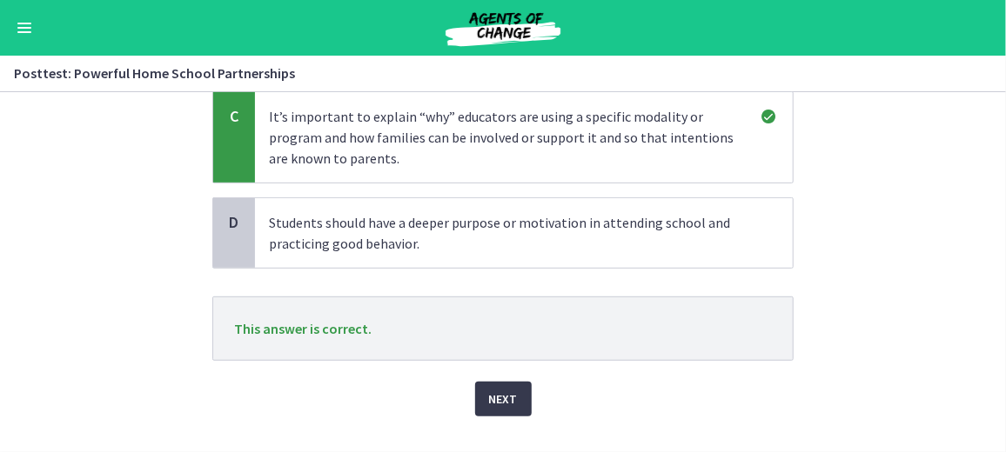
scroll to position [334, 0]
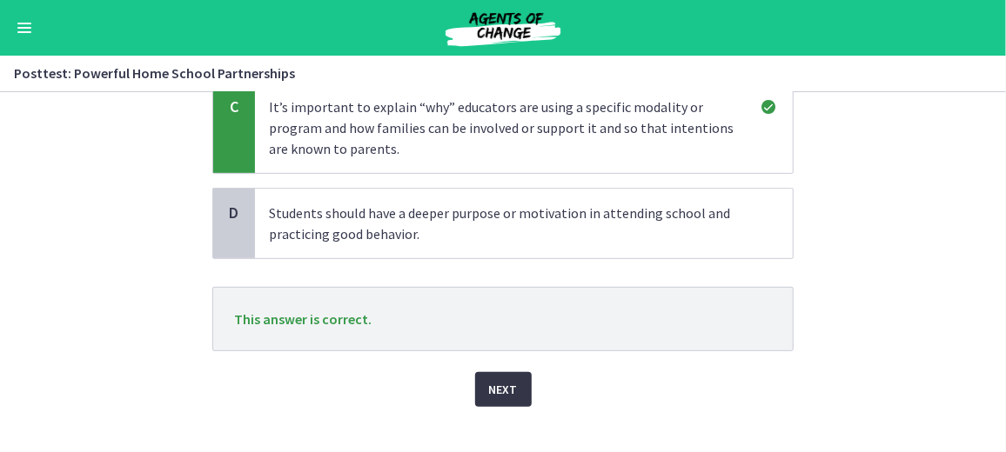
click at [499, 376] on button "Next" at bounding box center [503, 389] width 57 height 35
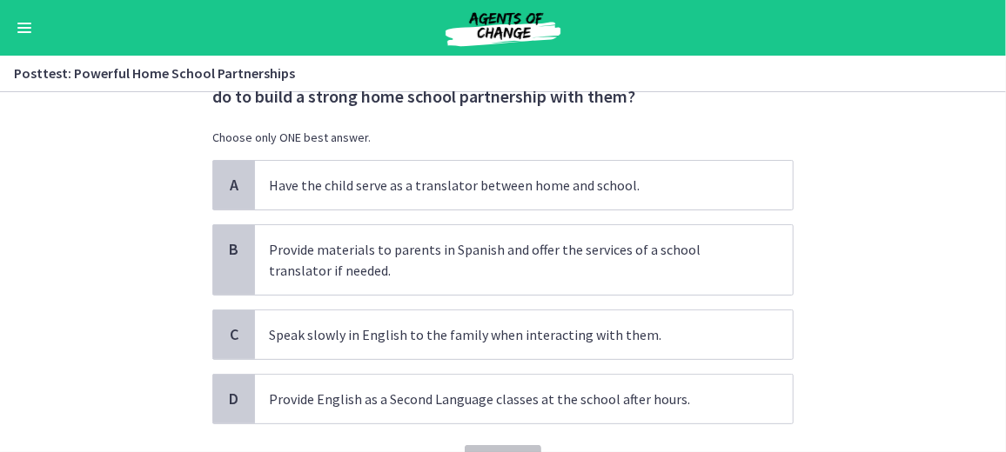
scroll to position [97, 0]
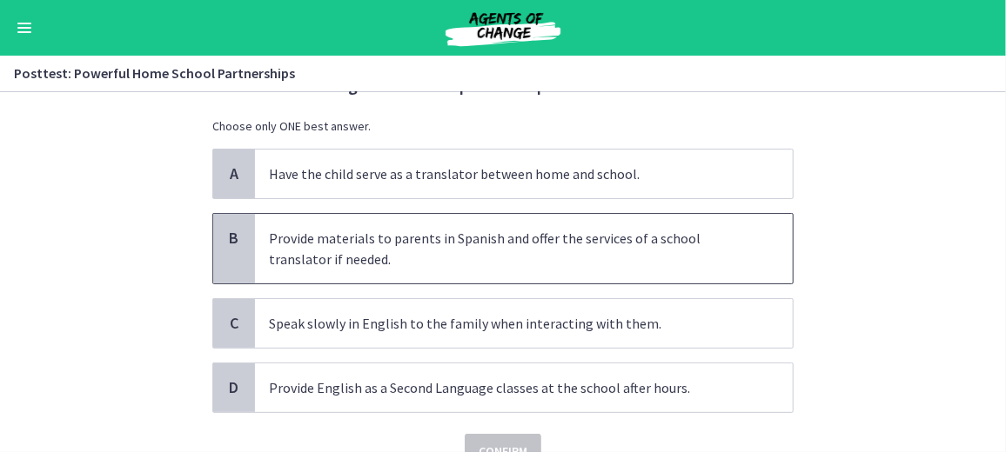
click at [461, 270] on span "Provide materials to parents in Spanish and offer the services of a school tran…" at bounding box center [524, 249] width 538 height 70
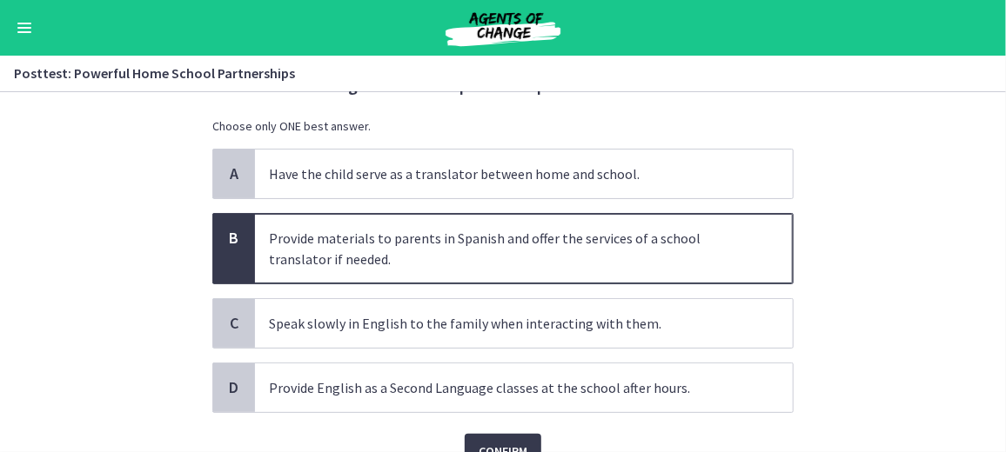
scroll to position [179, 0]
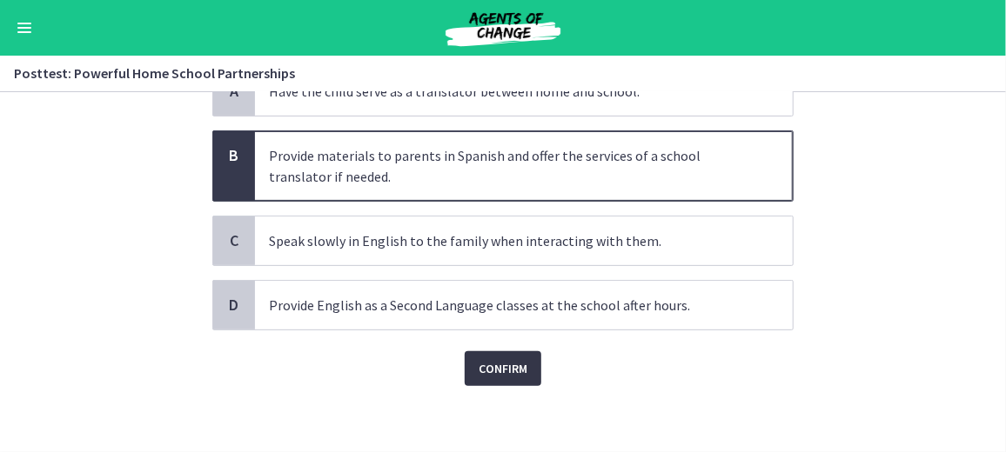
click at [487, 358] on span "Confirm" at bounding box center [503, 368] width 49 height 21
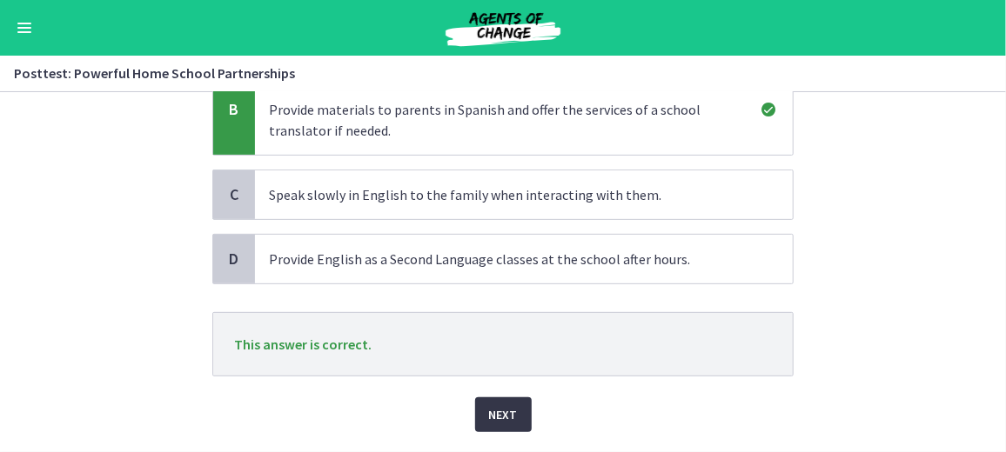
scroll to position [235, 0]
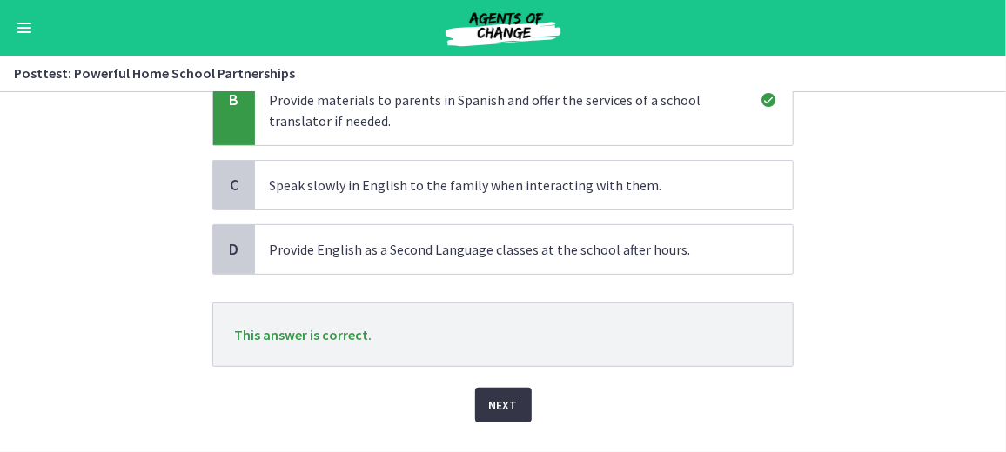
click at [496, 396] on span "Next" at bounding box center [503, 405] width 29 height 21
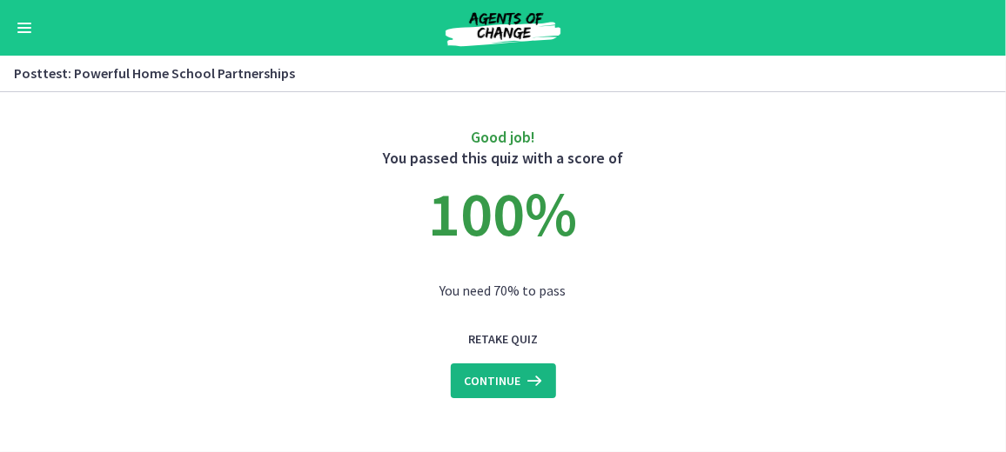
click at [490, 386] on span "Continue" at bounding box center [493, 381] width 57 height 21
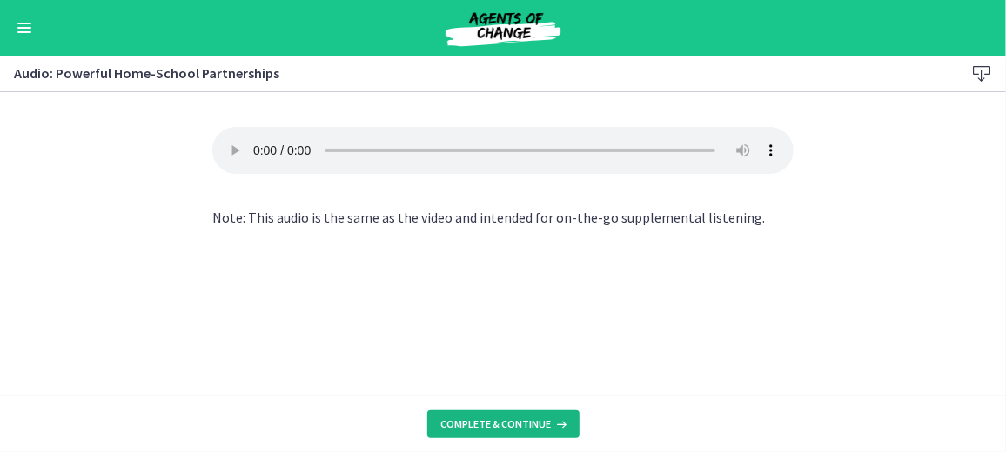
click at [480, 429] on span "Complete & continue" at bounding box center [496, 425] width 110 height 14
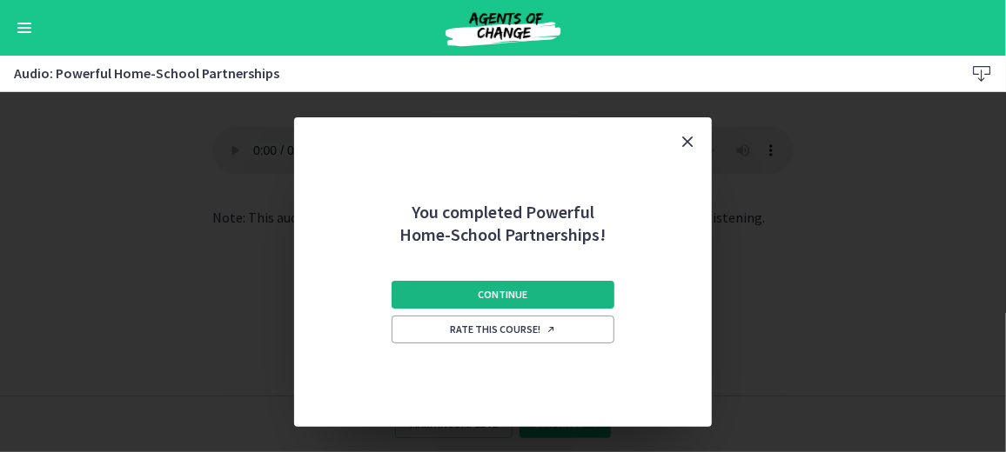
click at [483, 301] on span "Continue" at bounding box center [504, 295] width 50 height 14
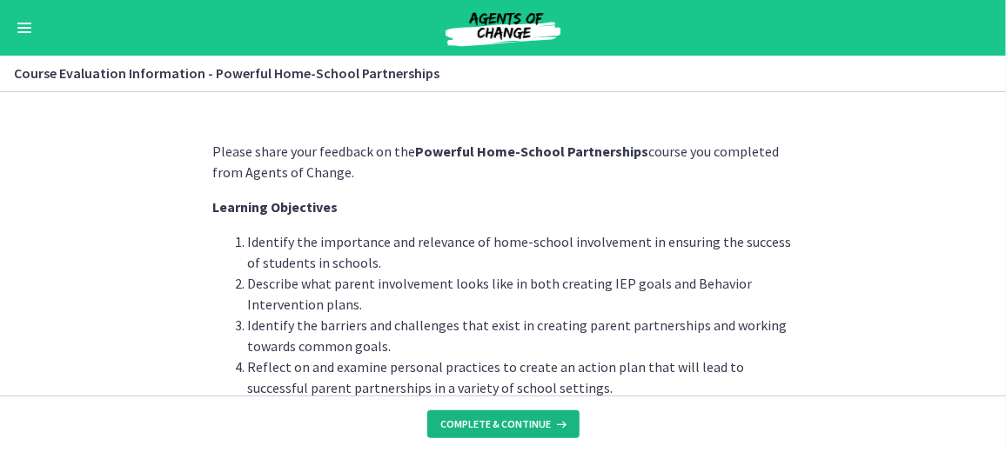
click at [496, 414] on button "Complete & continue" at bounding box center [503, 425] width 152 height 28
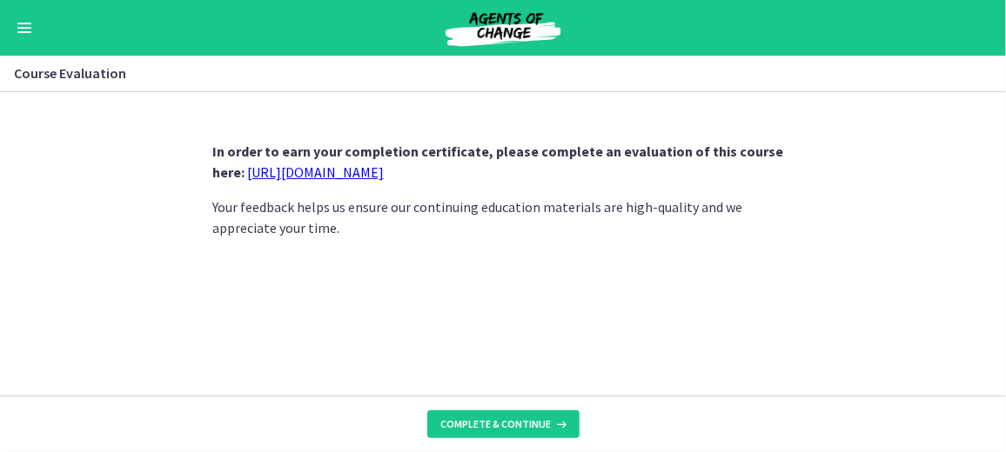
click at [384, 169] on link "https://forms.gle/iBpb7zobziVS6aFEA" at bounding box center [315, 172] width 137 height 17
click at [528, 411] on button "Complete & continue" at bounding box center [503, 425] width 152 height 28
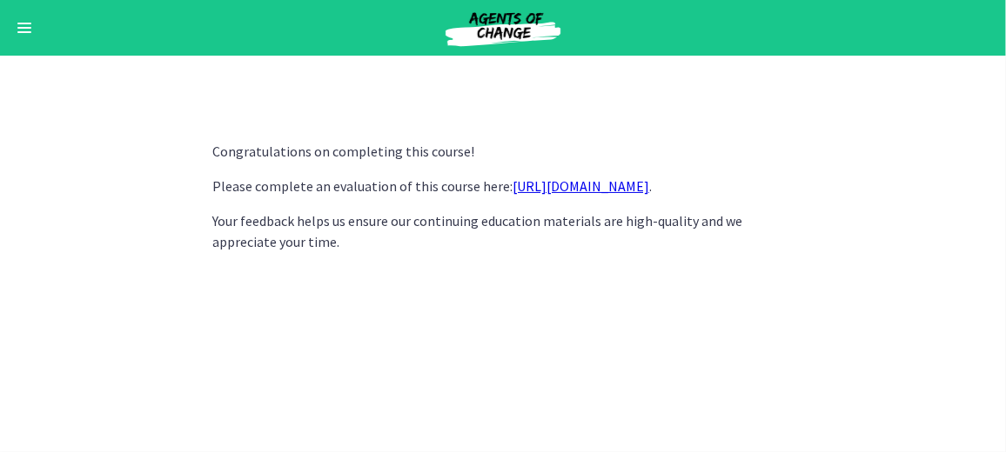
click at [649, 179] on link "https://forms.gle/iBpb7zobziVS6aFEA" at bounding box center [580, 185] width 137 height 17
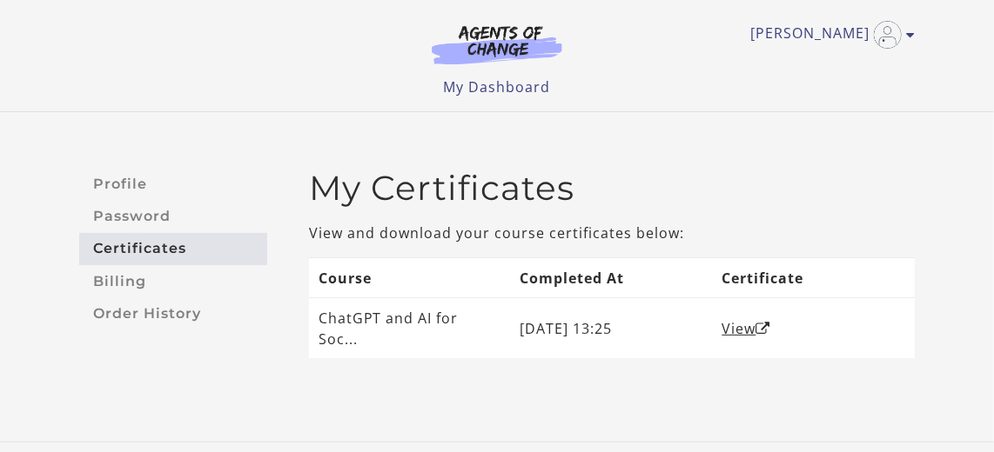
click at [152, 241] on link "Certificates" at bounding box center [173, 249] width 188 height 32
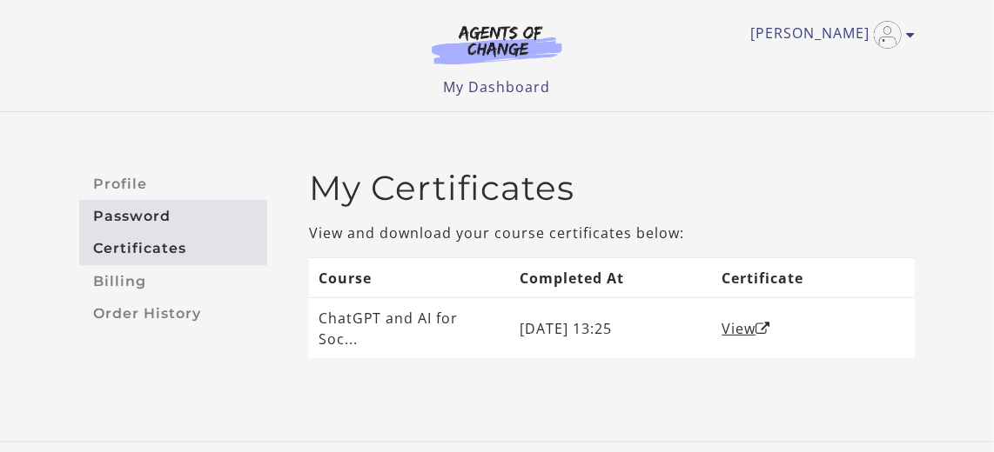
click at [139, 220] on link "Password" at bounding box center [173, 216] width 188 height 32
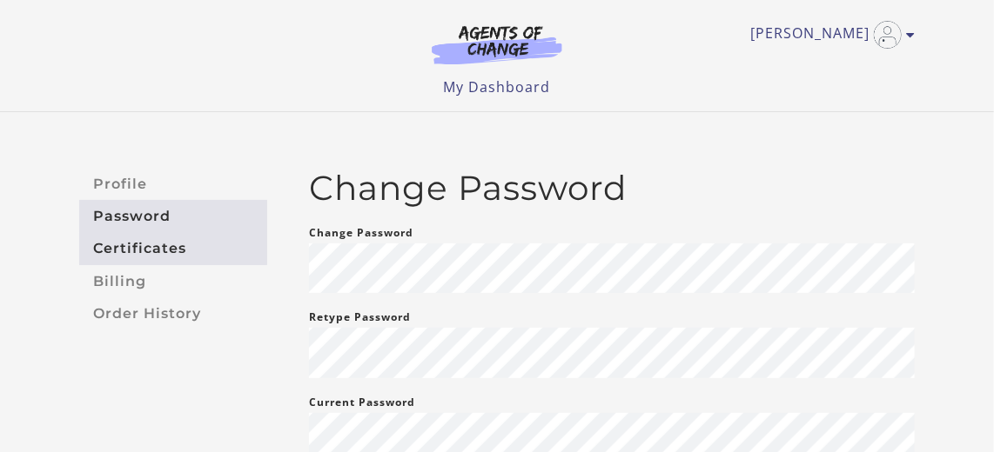
click at [138, 254] on link "Certificates" at bounding box center [173, 249] width 188 height 32
